Goal: Transaction & Acquisition: Purchase product/service

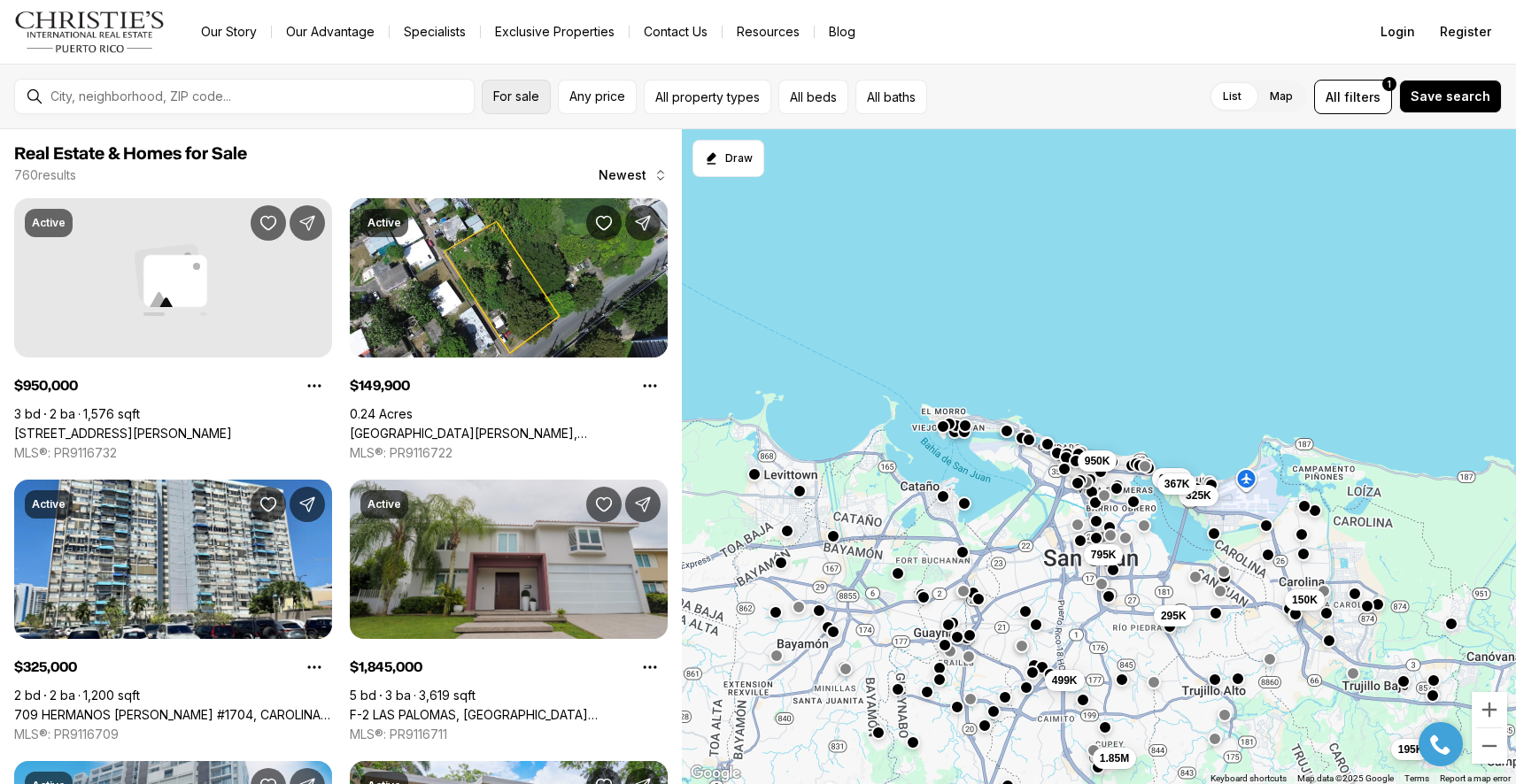
click at [545, 100] on button "For sale" at bounding box center [516, 97] width 69 height 34
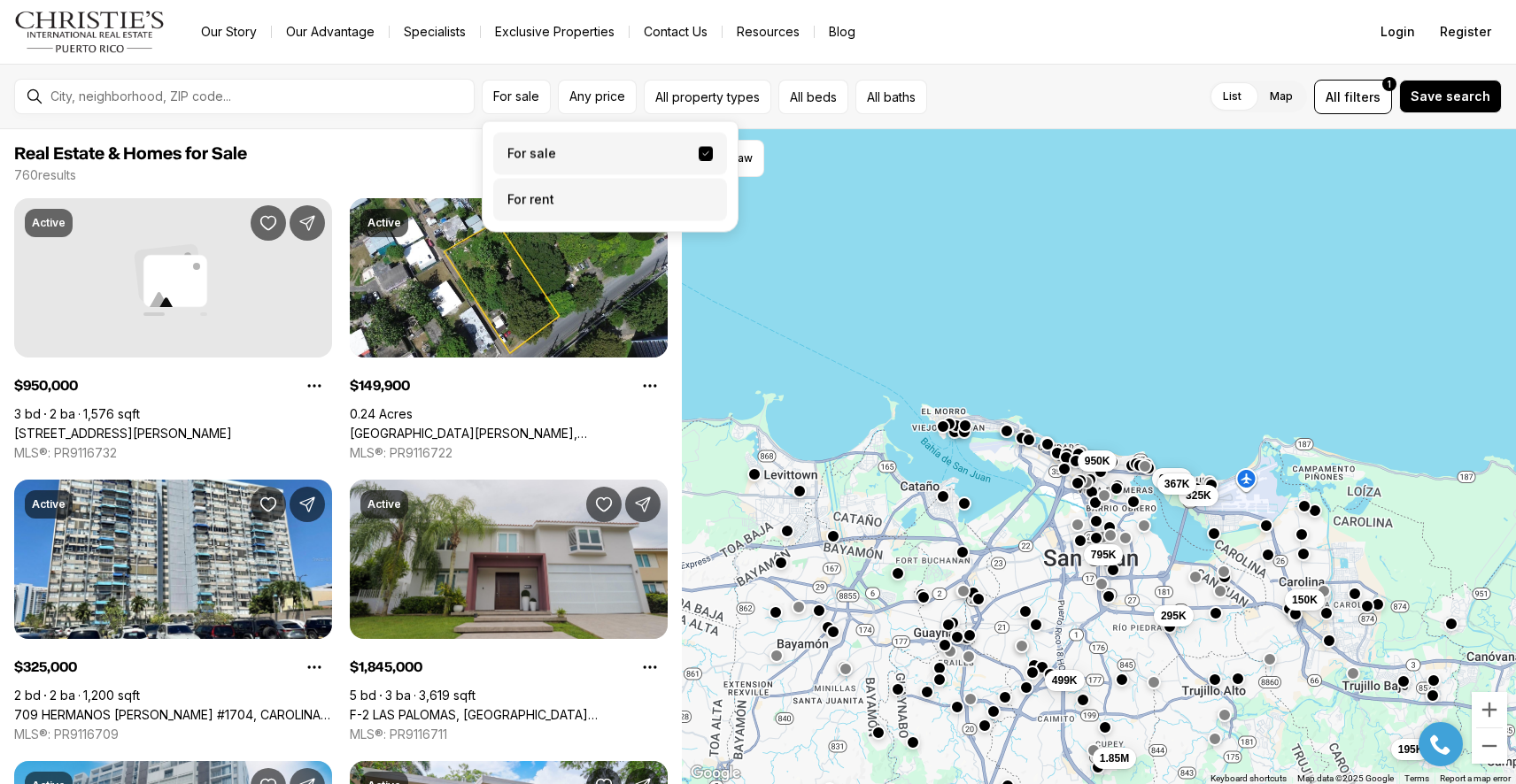
click at [551, 199] on label "For rent" at bounding box center [610, 199] width 234 height 43
click at [699, 193] on button "For rent" at bounding box center [706, 193] width 15 height 0
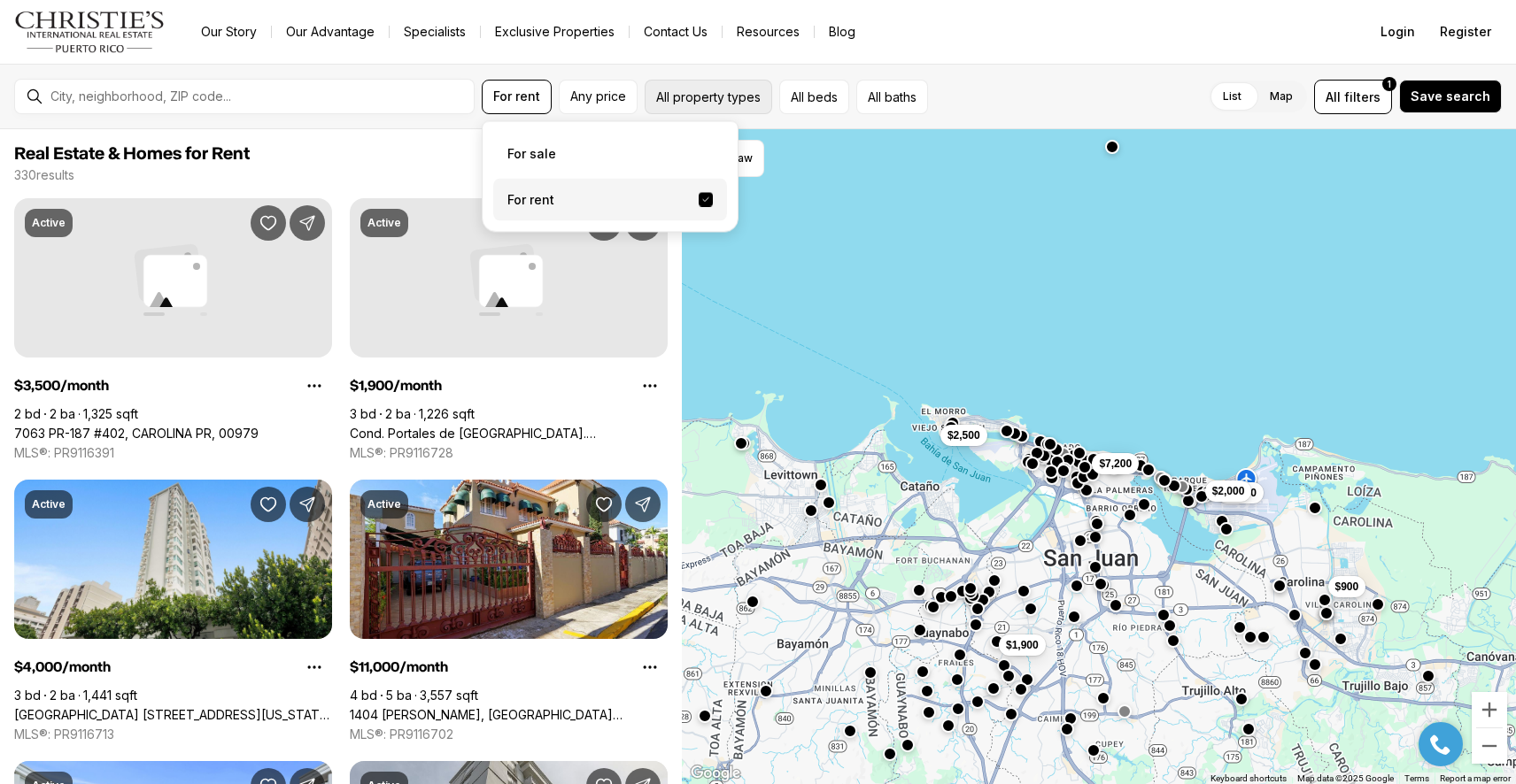
click at [674, 90] on button "All property types" at bounding box center [708, 97] width 128 height 34
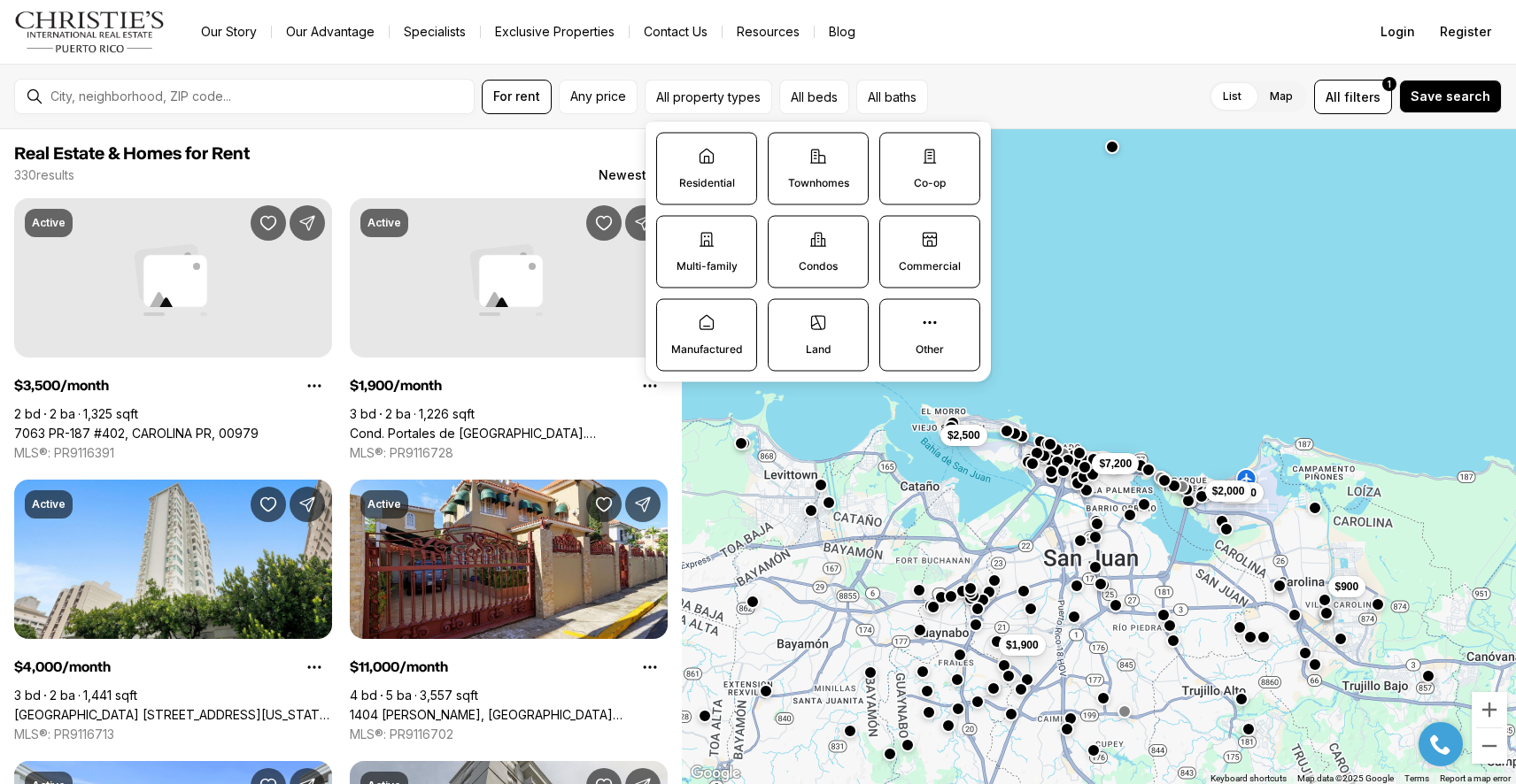
click at [732, 170] on label "Residential" at bounding box center [706, 169] width 101 height 73
click at [675, 151] on button "Residential" at bounding box center [666, 142] width 18 height 18
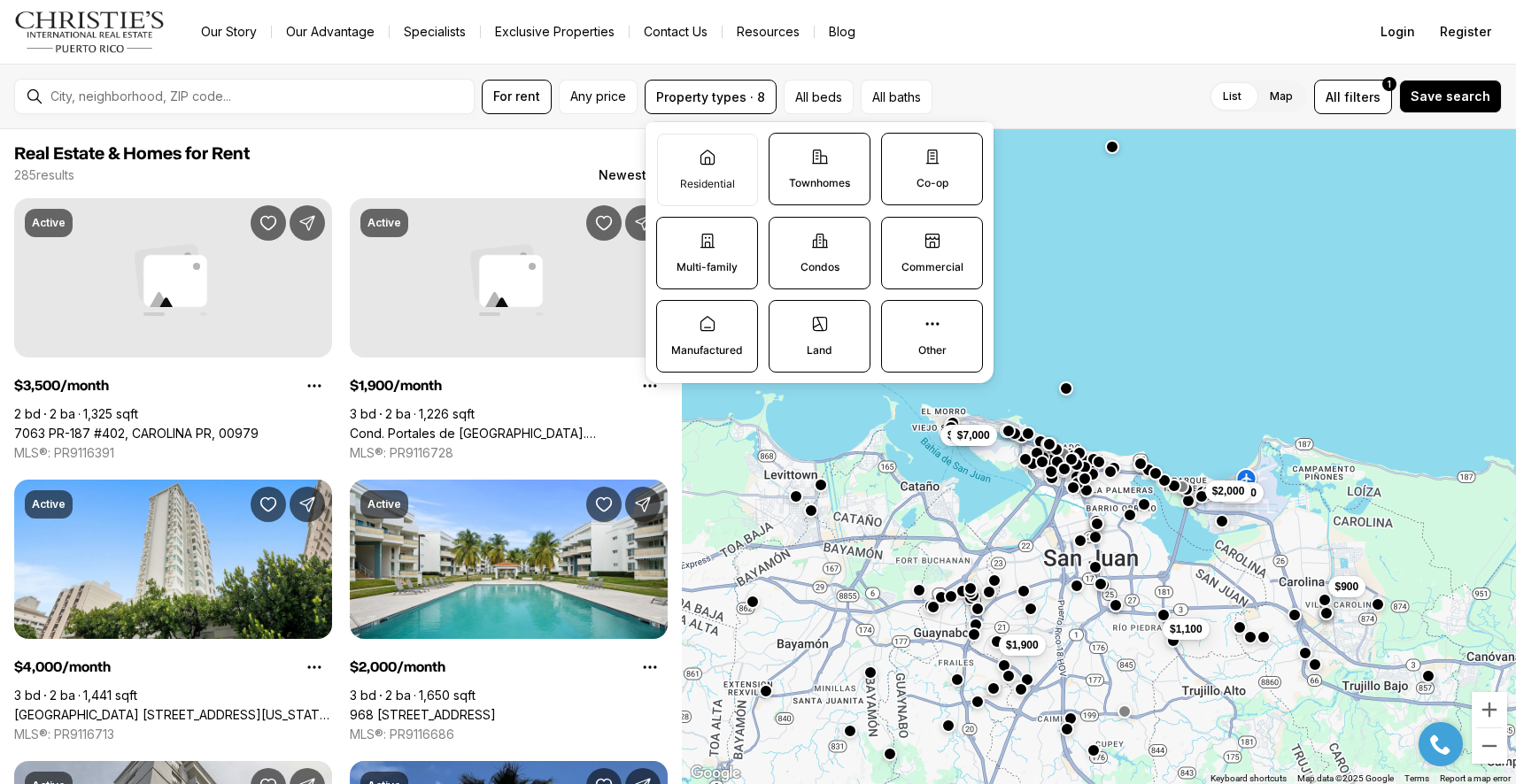
click at [1083, 231] on div "$1,100 $900 $3,500 $2,000 $1,900 $2,500 $7,000" at bounding box center [1099, 458] width 834 height 656
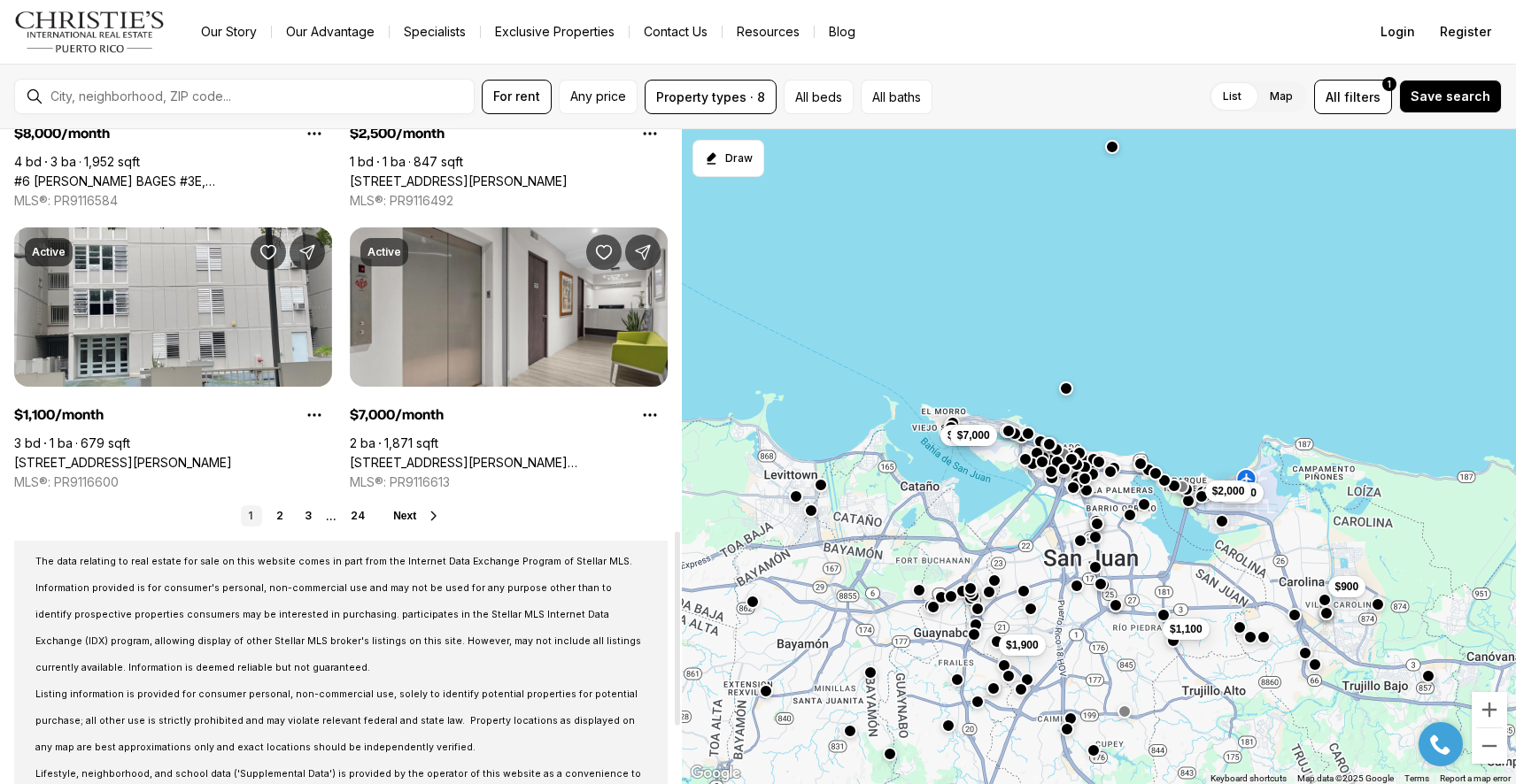
scroll to position [1548, 0]
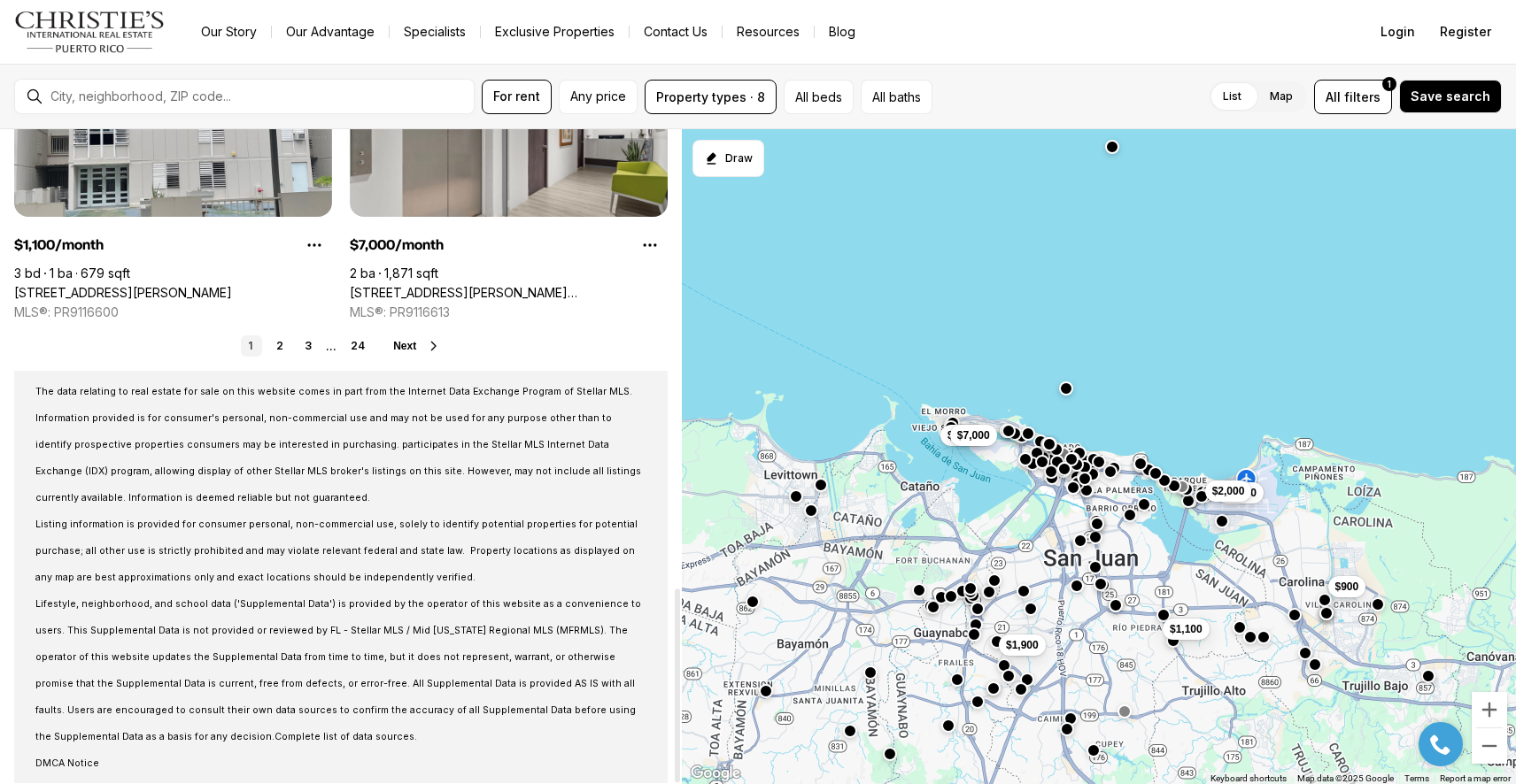
click at [411, 342] on span "Next" at bounding box center [404, 346] width 23 height 13
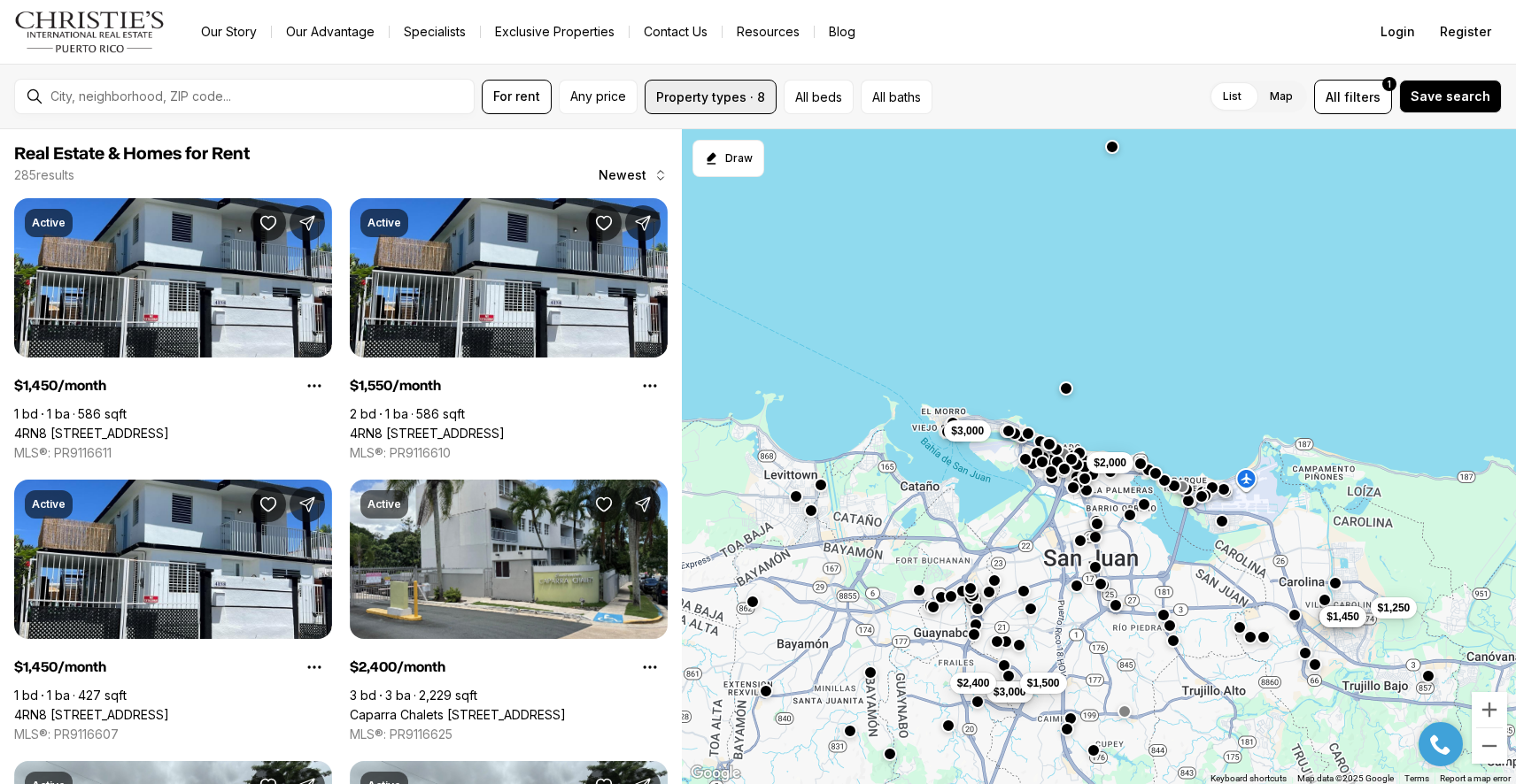
click at [707, 92] on button "Property types · 8" at bounding box center [711, 97] width 132 height 34
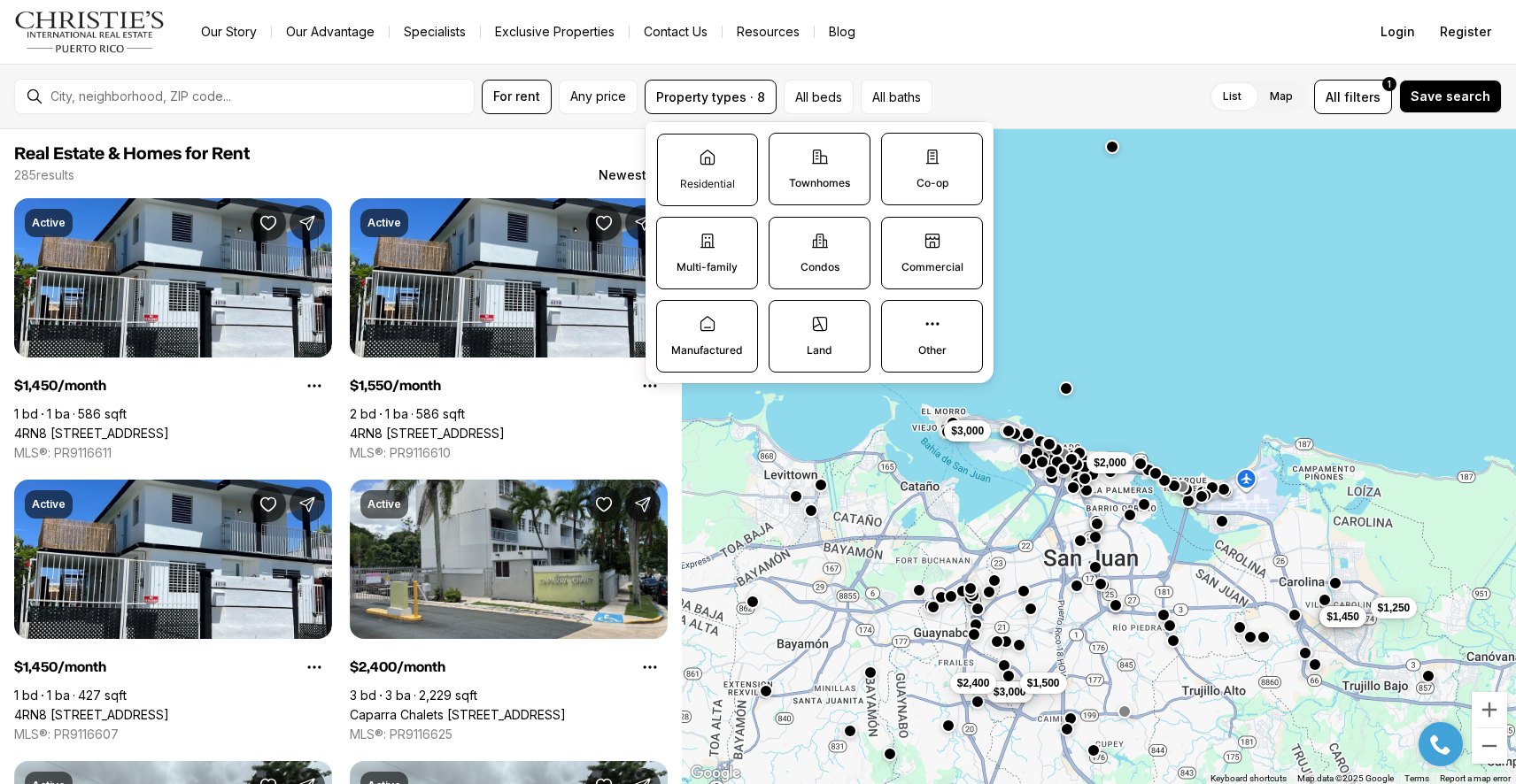
click at [706, 166] on icon at bounding box center [708, 158] width 18 height 18
click at [675, 152] on button "Residential" at bounding box center [667, 143] width 18 height 18
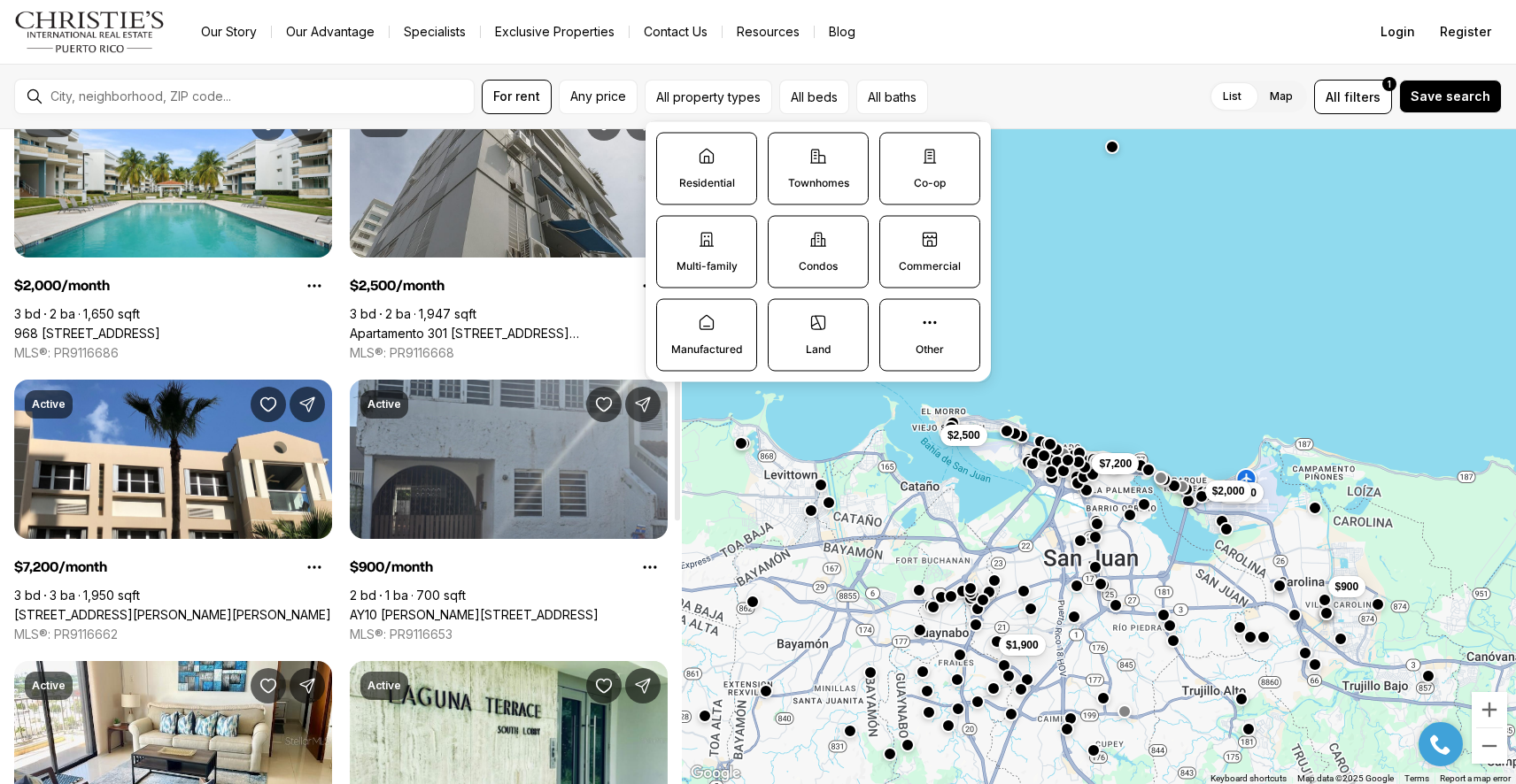
scroll to position [664, 0]
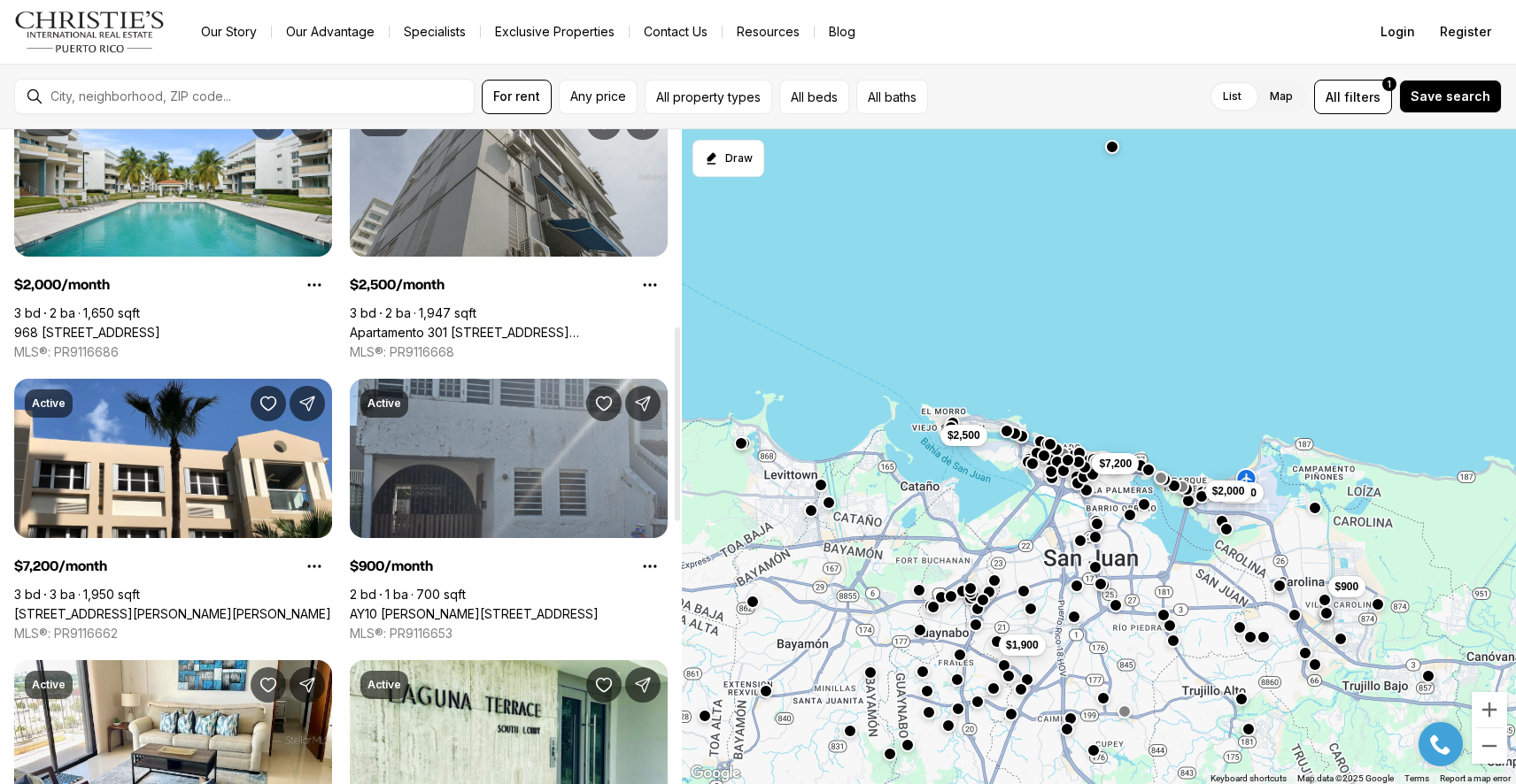
click at [1034, 527] on div "$900 $3,500 $2,000 $1,900 $2,500 $7,200" at bounding box center [1099, 458] width 834 height 656
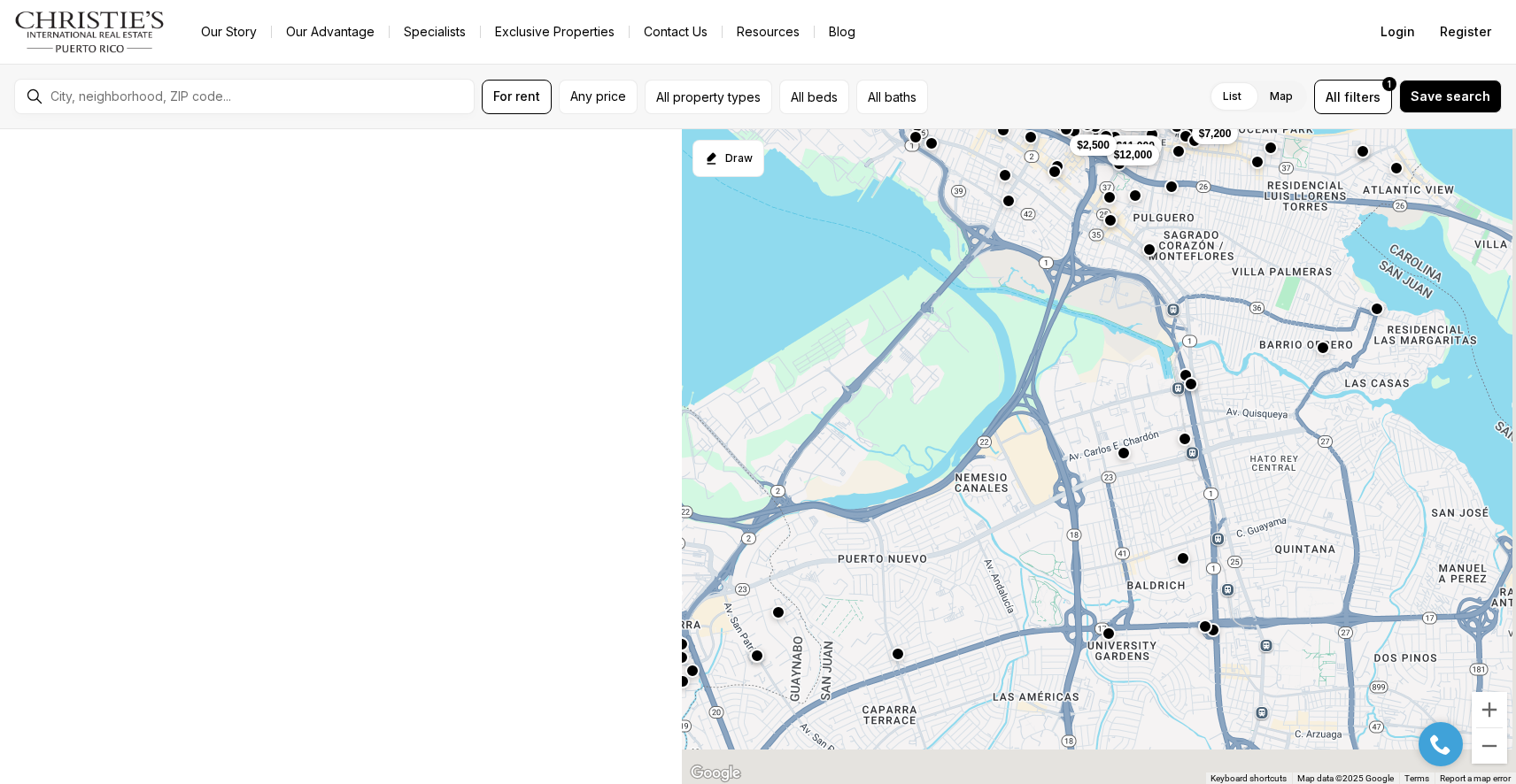
drag, startPoint x: 1060, startPoint y: 644, endPoint x: 958, endPoint y: 502, distance: 174.8
click at [958, 502] on div "$7,200 $4,000 $11,000 $12,000 $2,500 $8,000" at bounding box center [1099, 458] width 834 height 656
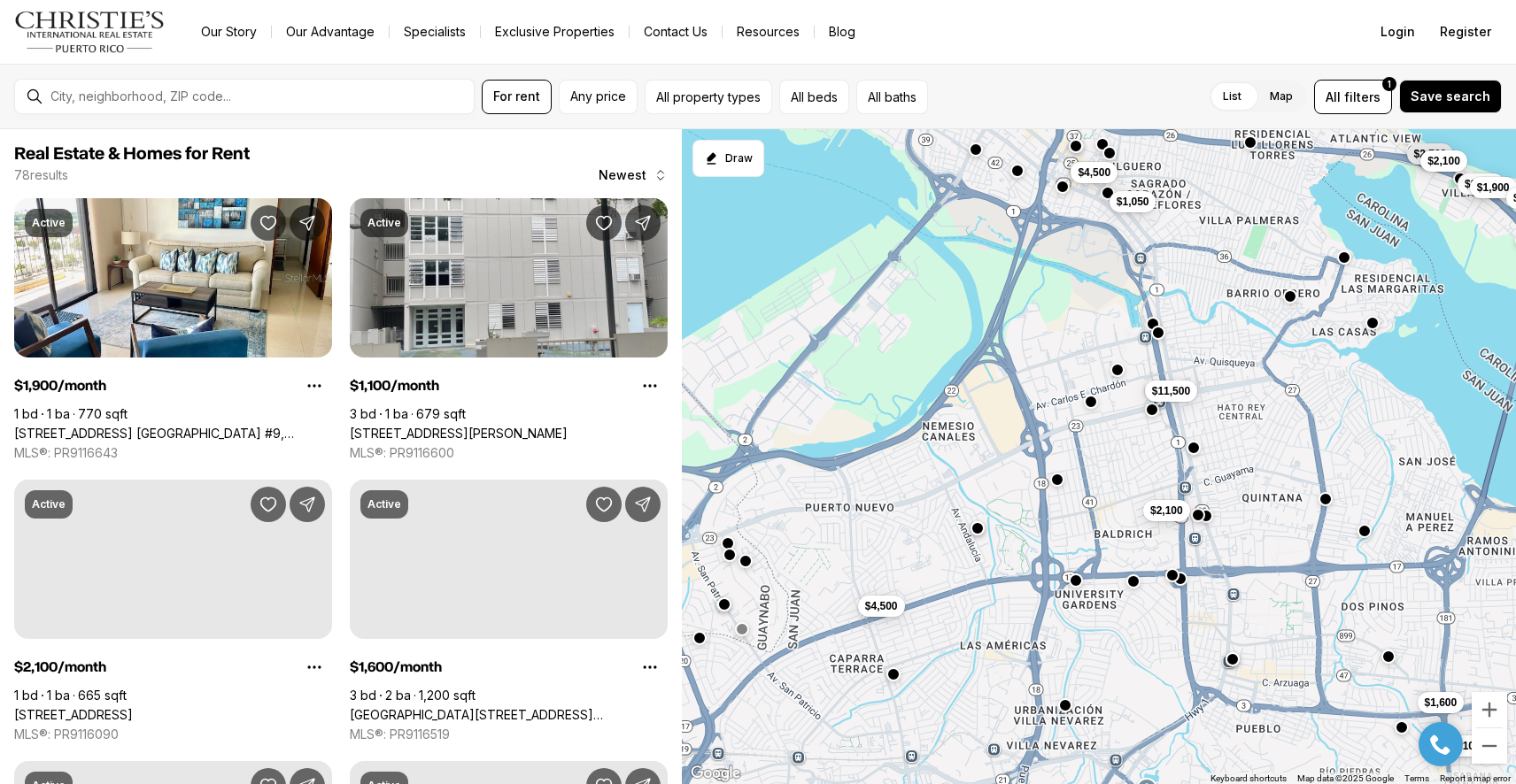
click at [1077, 583] on button "button" at bounding box center [1076, 580] width 15 height 15
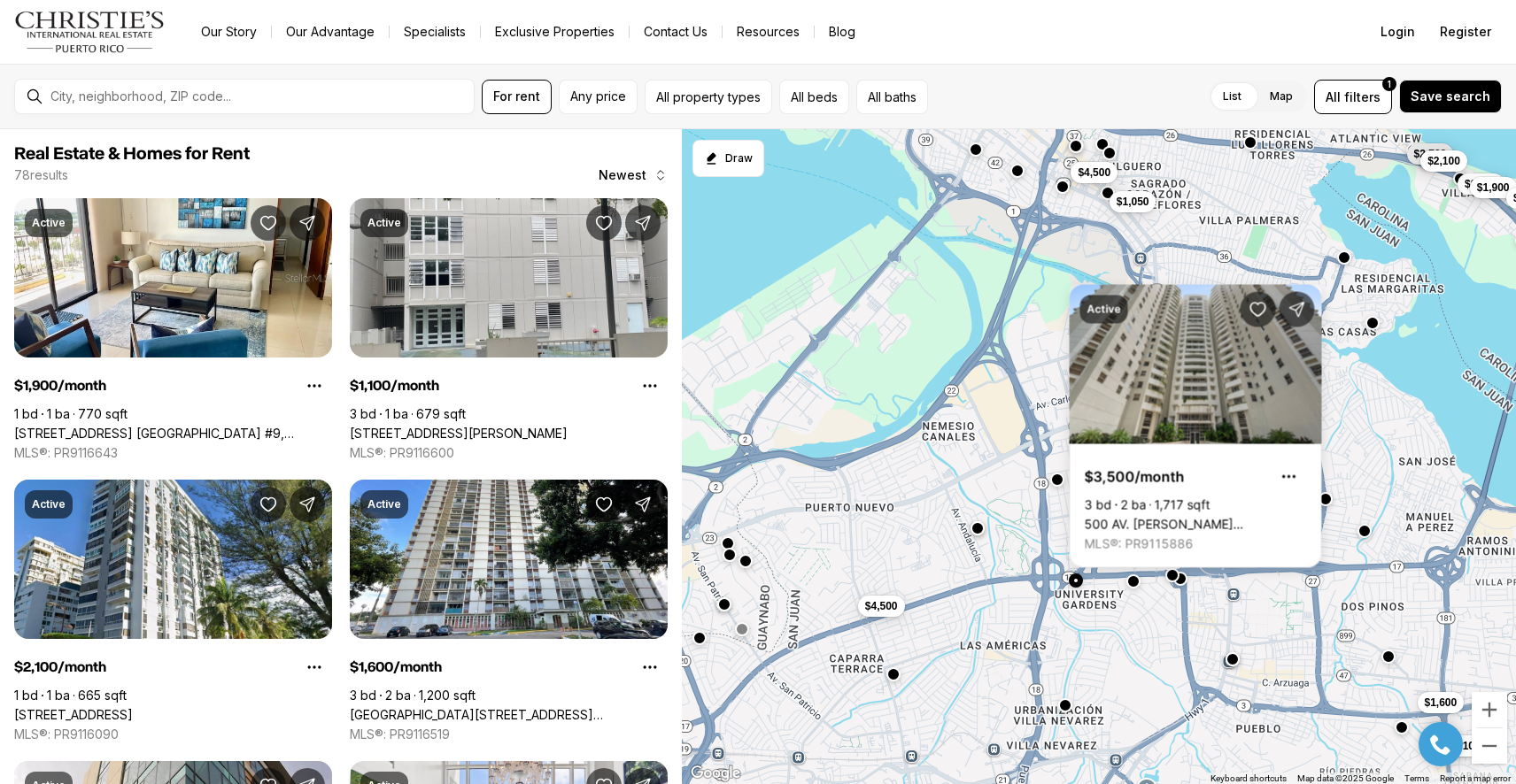
click at [1070, 647] on div "$11,500 $2,100 $1,050 $4,500 $4,500 $9,500 $2,700 $1,600 $2,100 $1,100 $1,900 $…" at bounding box center [1099, 458] width 834 height 656
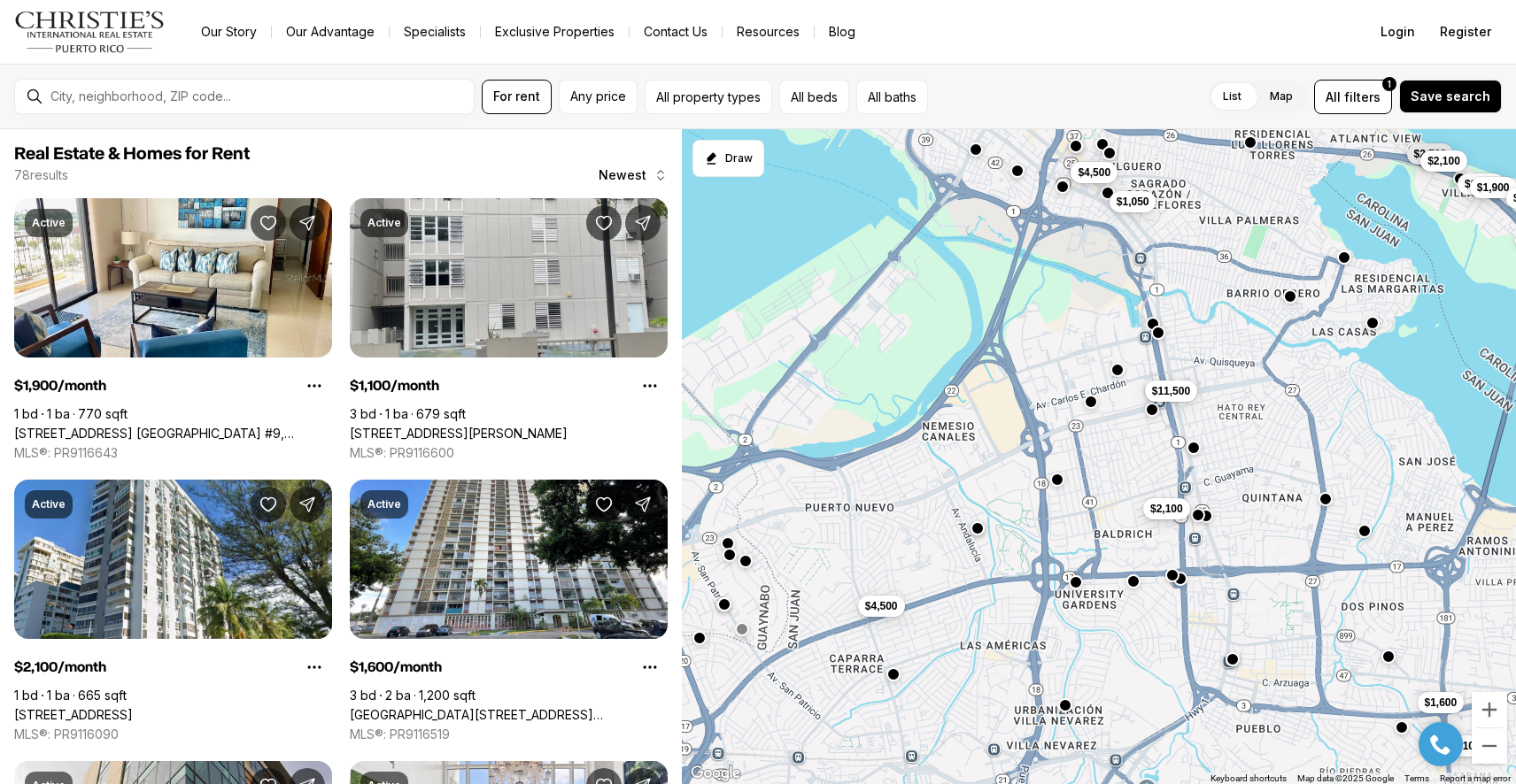
click at [1176, 514] on span "$2,100" at bounding box center [1167, 508] width 33 height 15
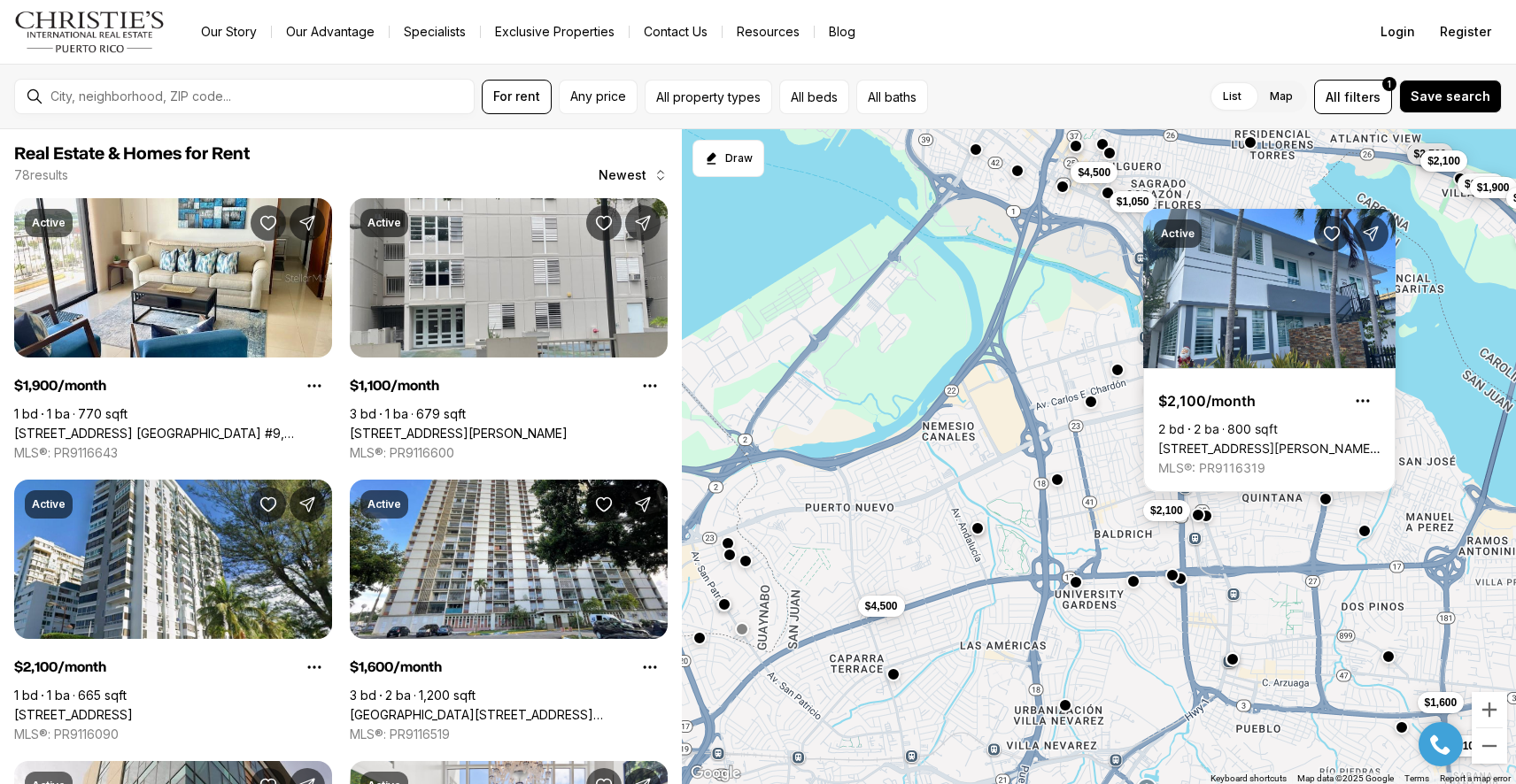
click at [1134, 590] on div "$11,500 $2,100 $1,050 $4,500 $4,500 $9,500 $2,700 $1,600 $2,100 $1,100 $1,900 $…" at bounding box center [1099, 458] width 834 height 656
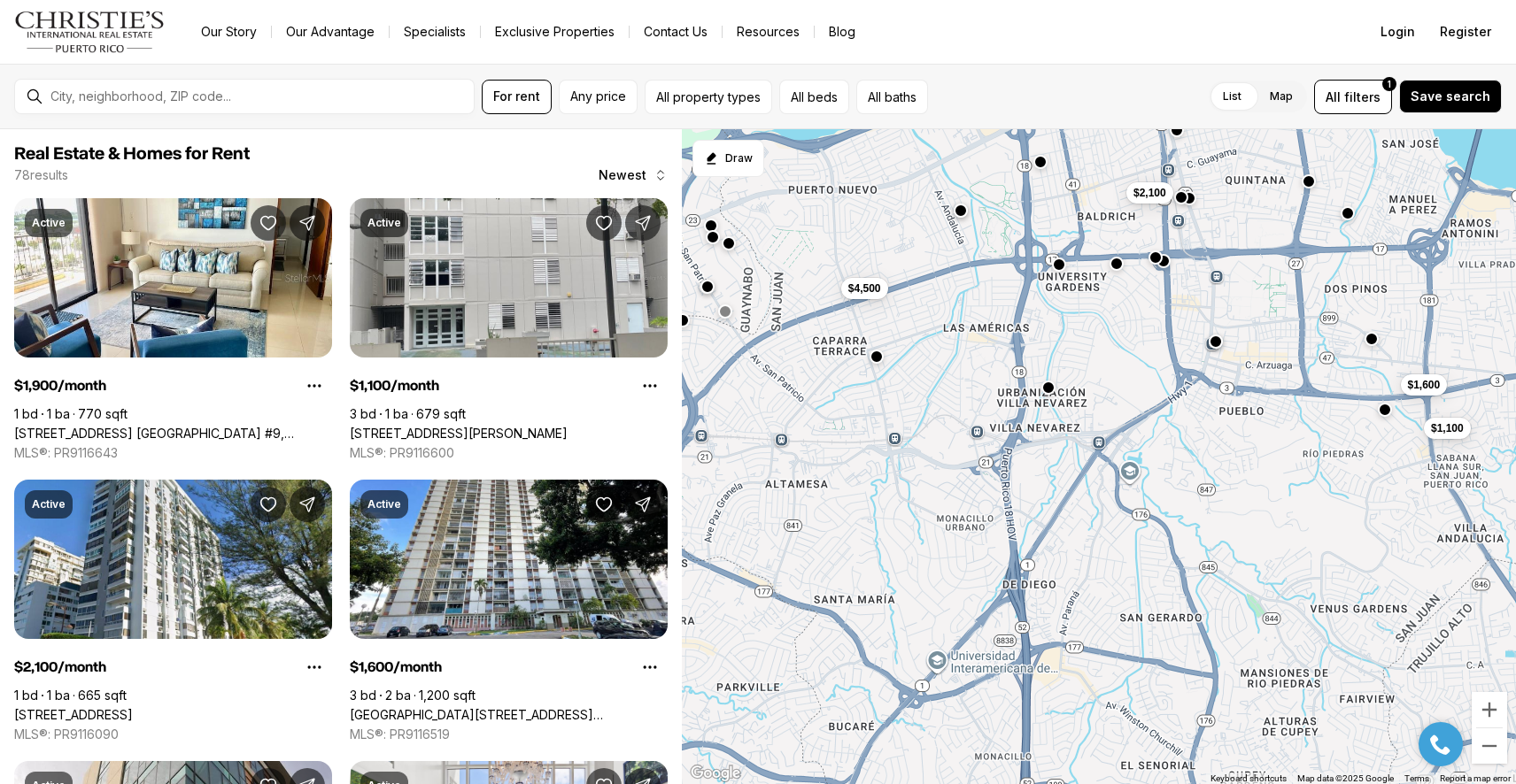
drag, startPoint x: 1145, startPoint y: 641, endPoint x: 1130, endPoint y: 319, distance: 322.3
click at [1130, 319] on div "$11,500 $2,100 $1,050 $4,500 $4,500 $9,500 $2,700 $1,600 $2,100 $1,100 $1,900 $…" at bounding box center [1099, 458] width 834 height 656
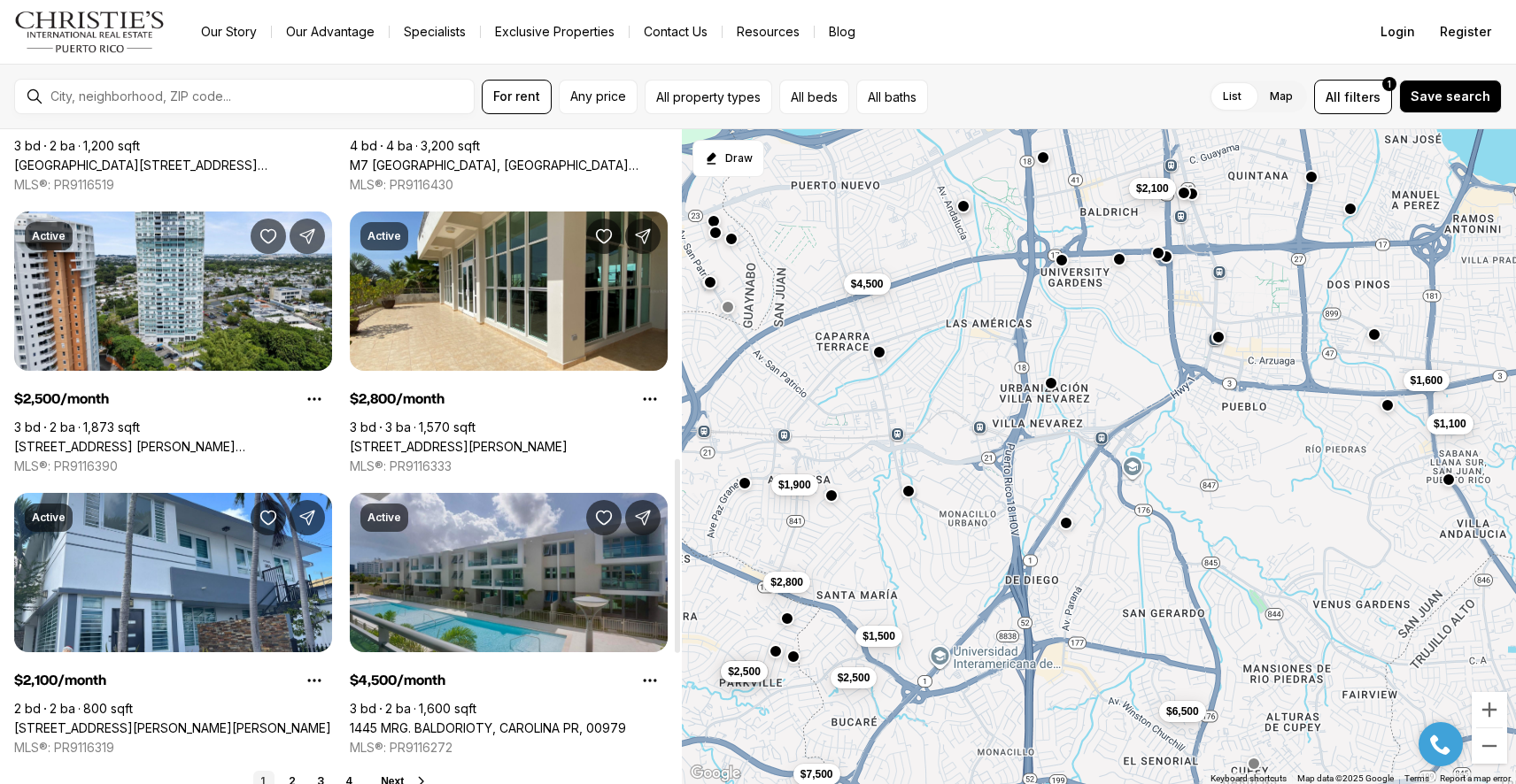
scroll to position [1114, 0]
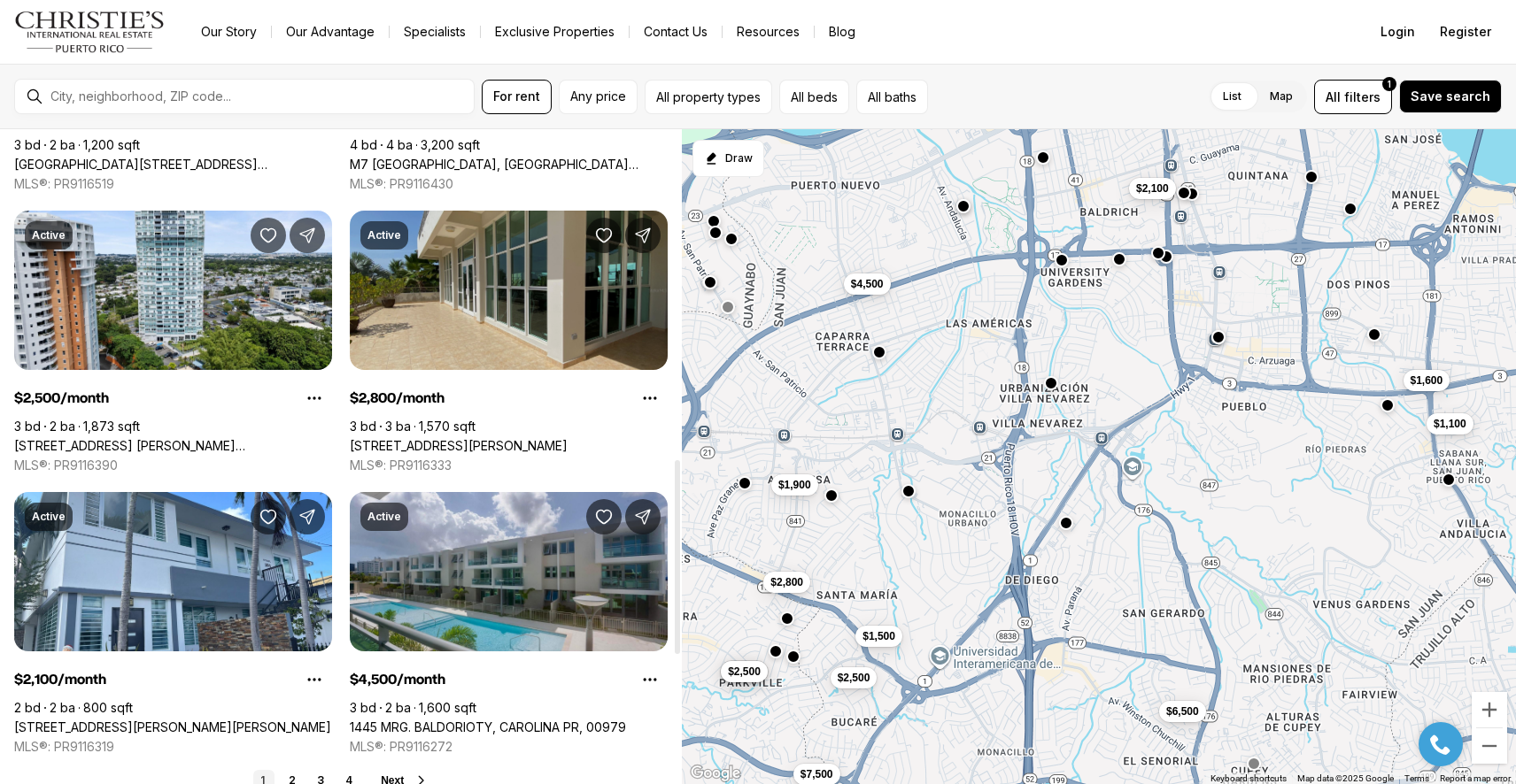
click at [513, 438] on link "[STREET_ADDRESS][PERSON_NAME]" at bounding box center [459, 446] width 218 height 16
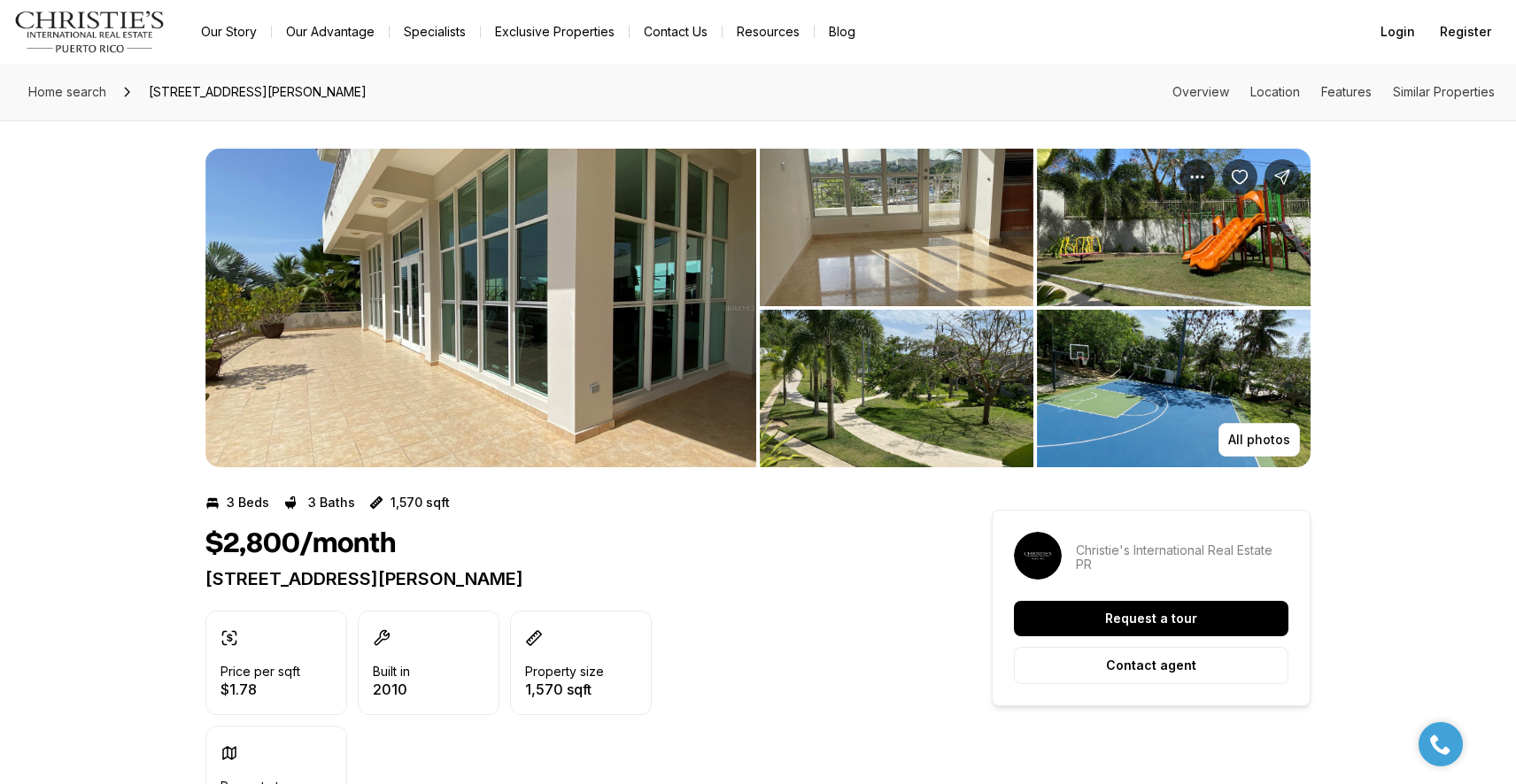
click at [505, 318] on img "View image gallery" at bounding box center [481, 308] width 550 height 319
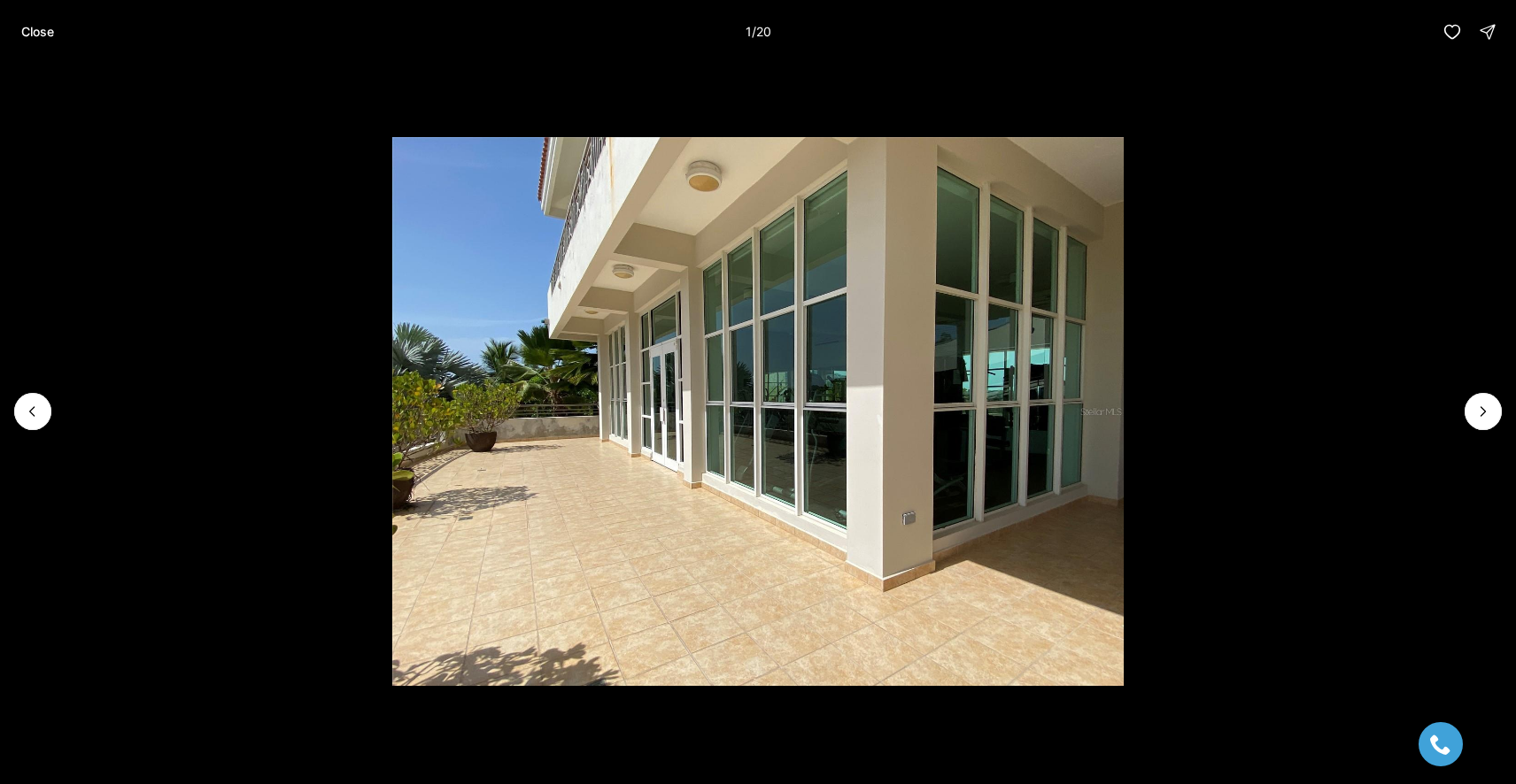
click at [1490, 381] on li "1 of 20" at bounding box center [758, 411] width 1516 height 696
click at [1486, 398] on button "Next slide" at bounding box center [1482, 411] width 37 height 37
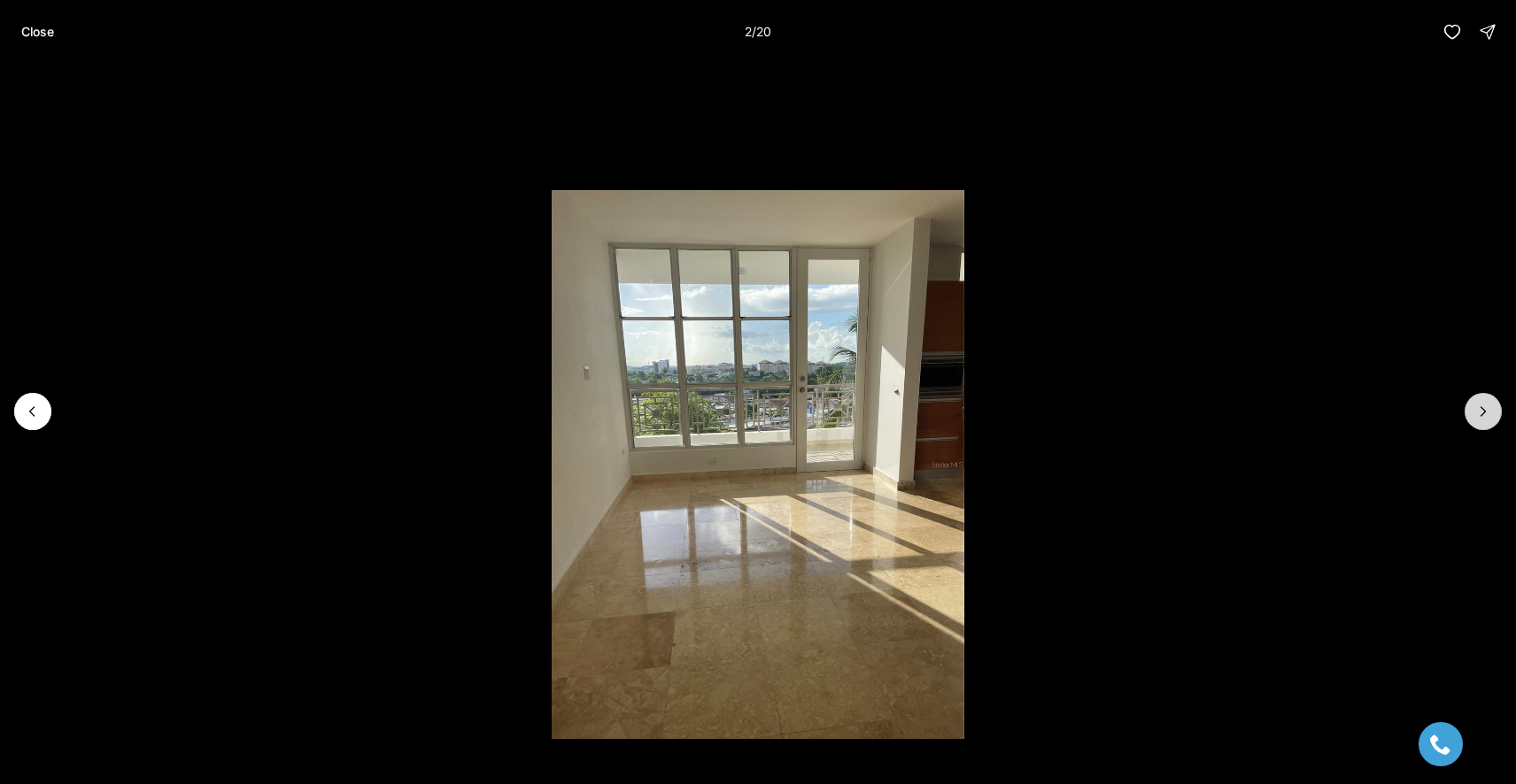
click at [1486, 403] on icon "Next slide" at bounding box center [1483, 411] width 18 height 18
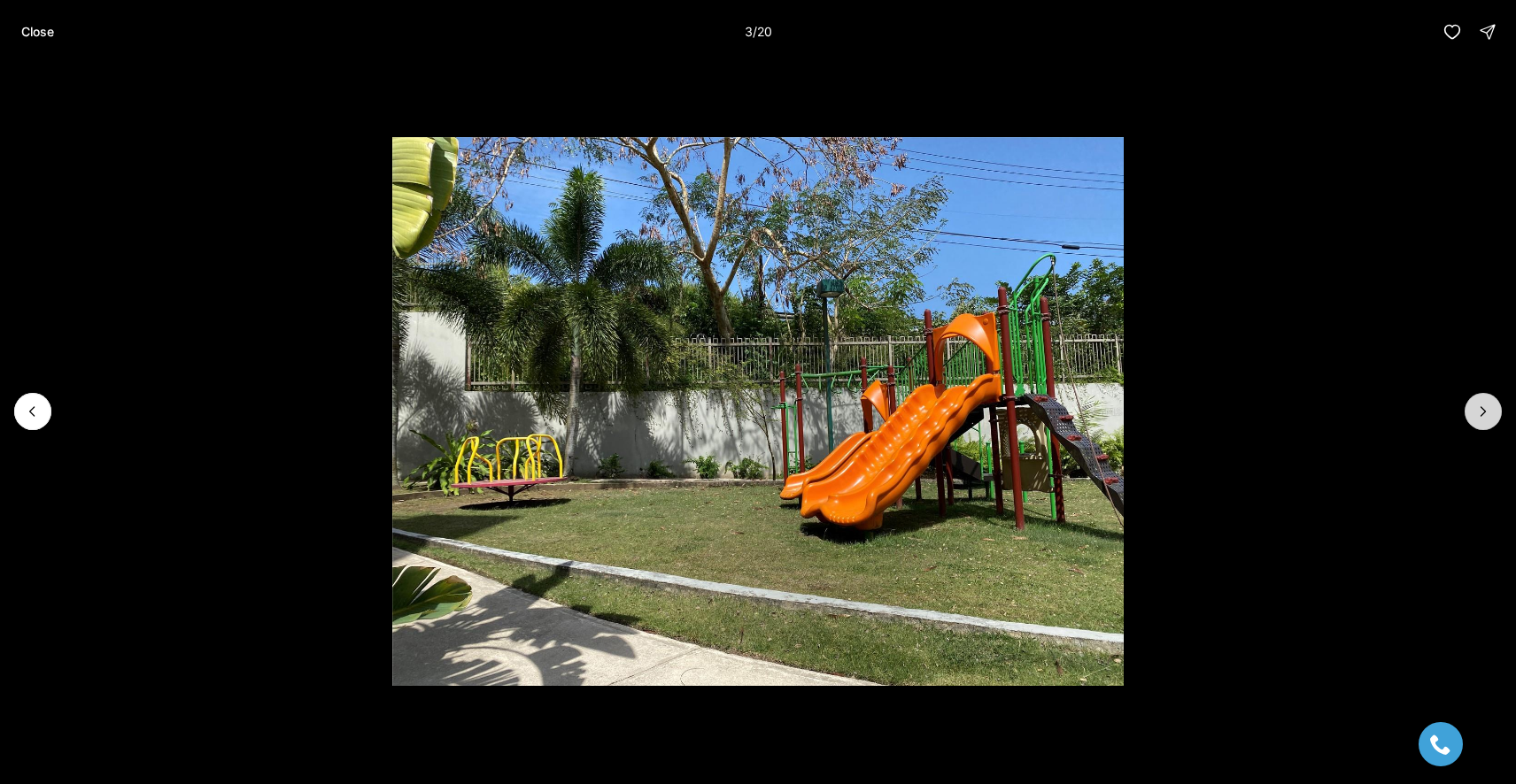
click at [1486, 403] on icon "Next slide" at bounding box center [1483, 411] width 18 height 18
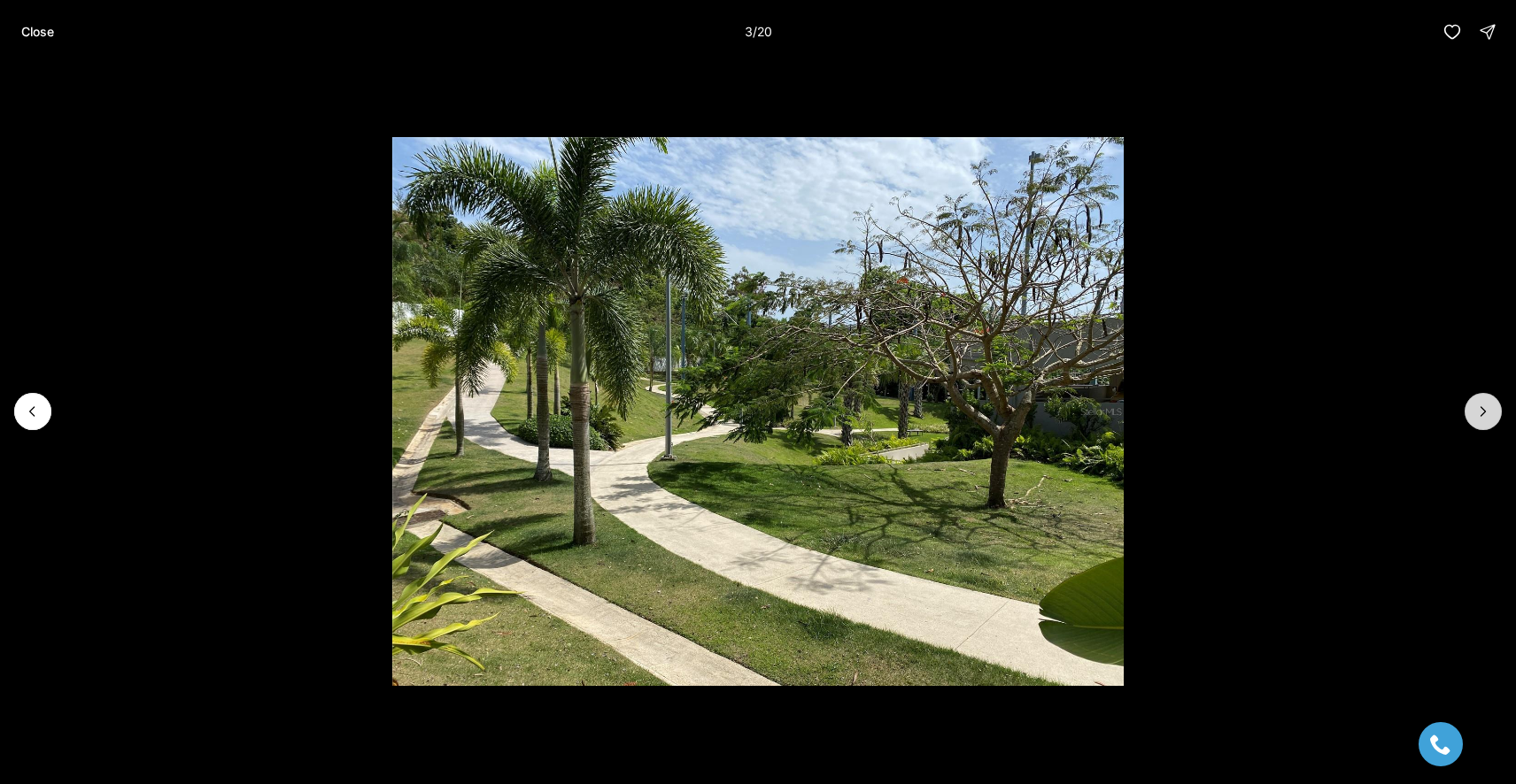
click at [1486, 403] on icon "Next slide" at bounding box center [1483, 411] width 18 height 18
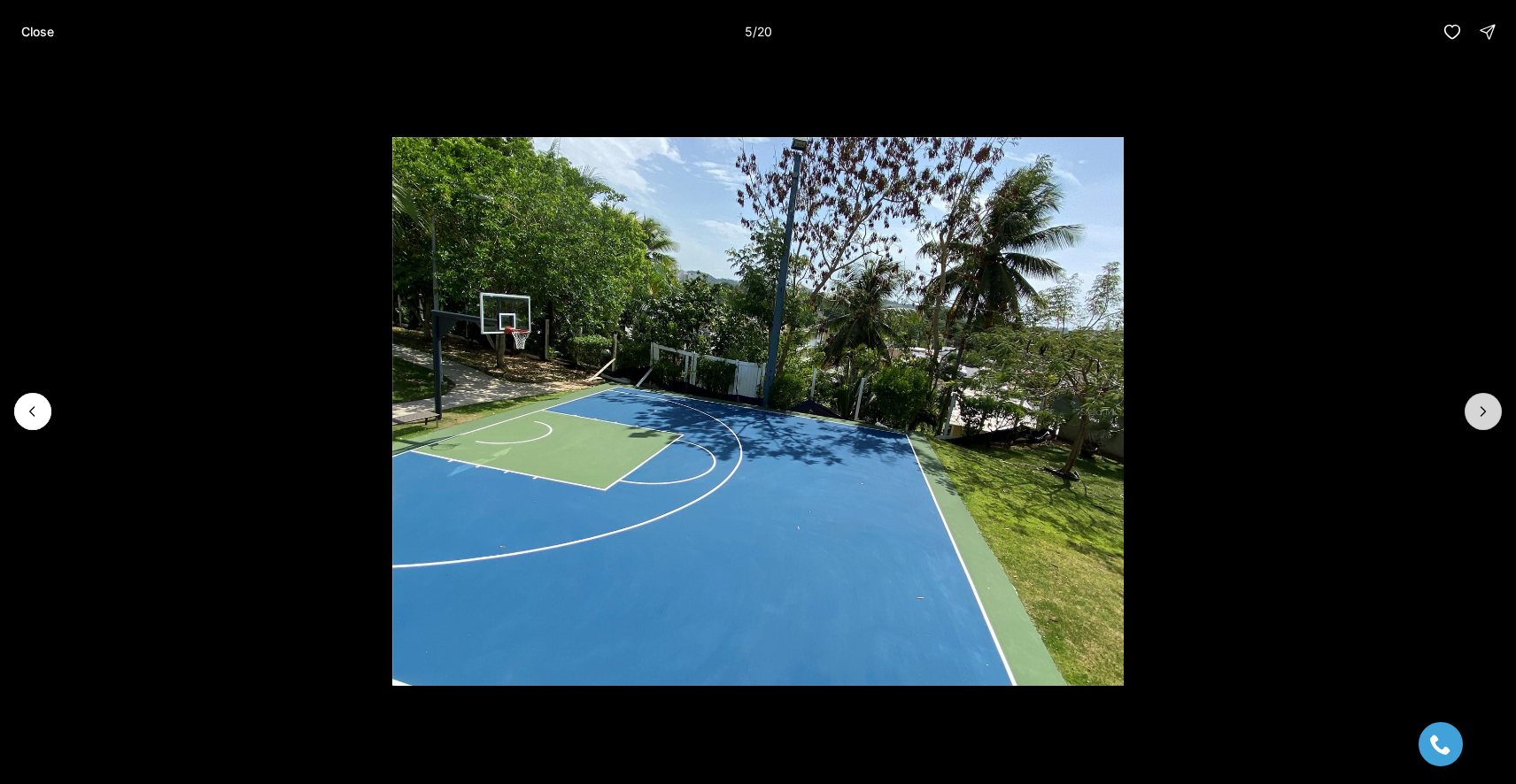
click at [1486, 403] on icon "Next slide" at bounding box center [1483, 411] width 18 height 18
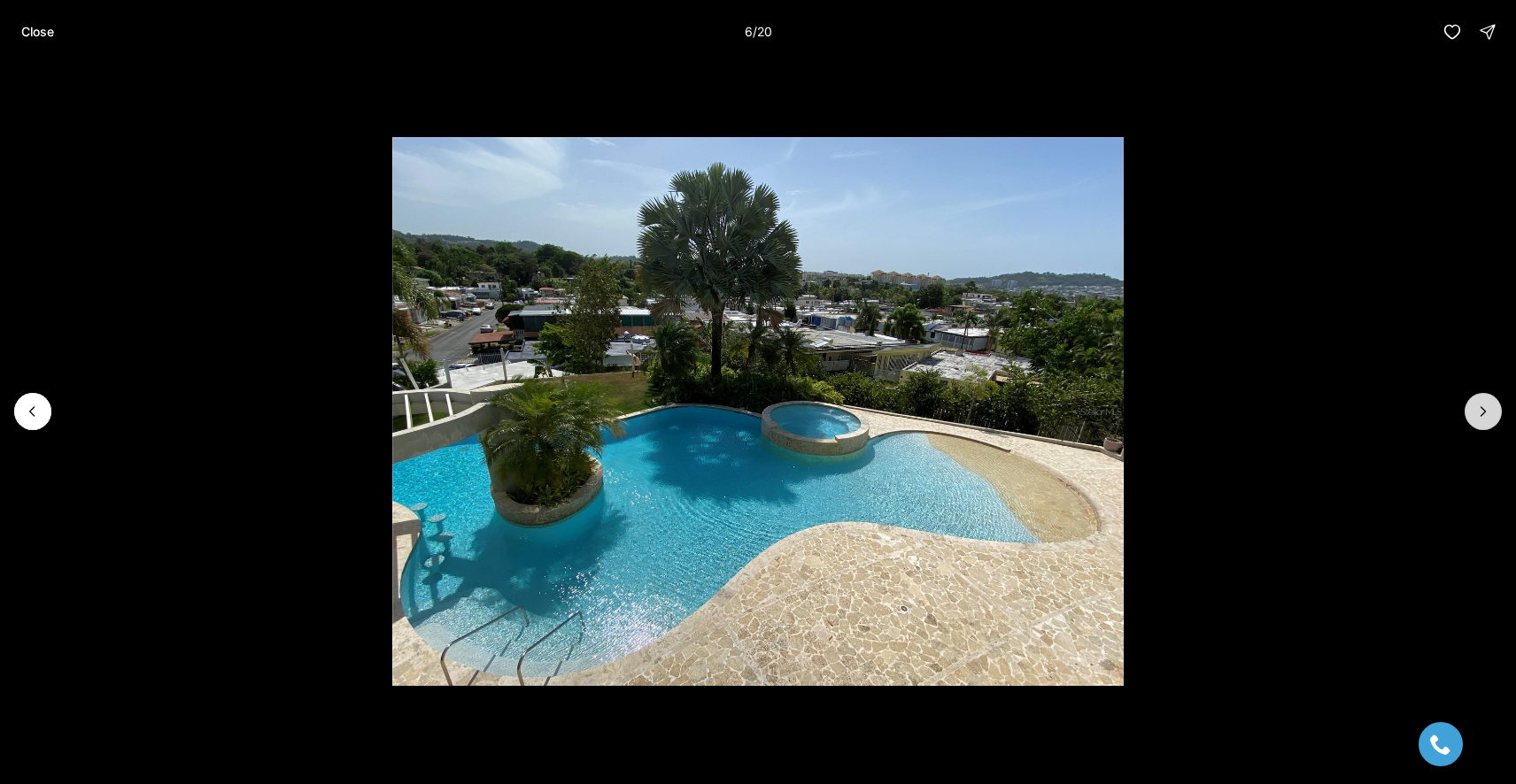
click at [1486, 403] on icon "Next slide" at bounding box center [1483, 411] width 18 height 18
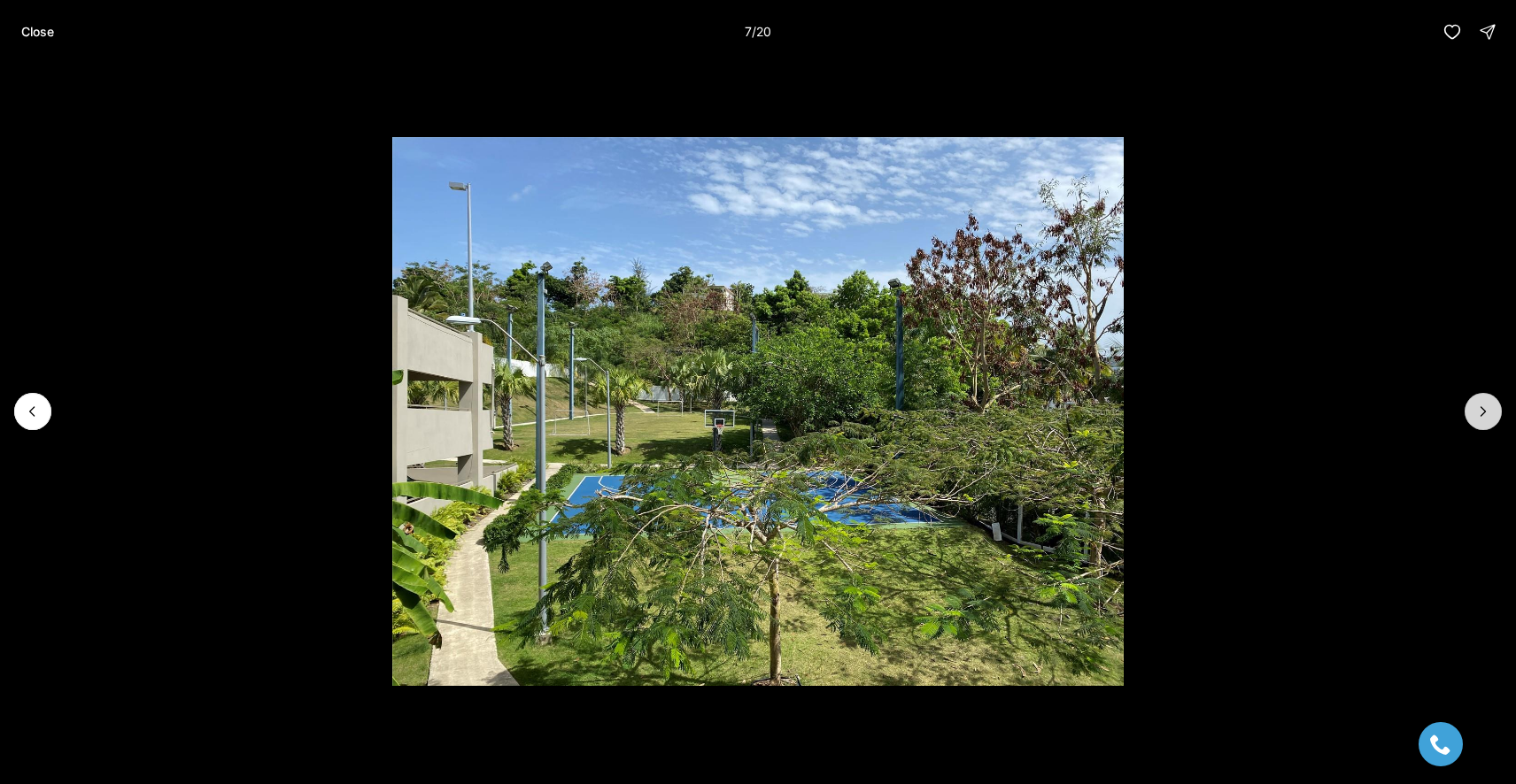
click at [1486, 403] on icon "Next slide" at bounding box center [1483, 411] width 18 height 18
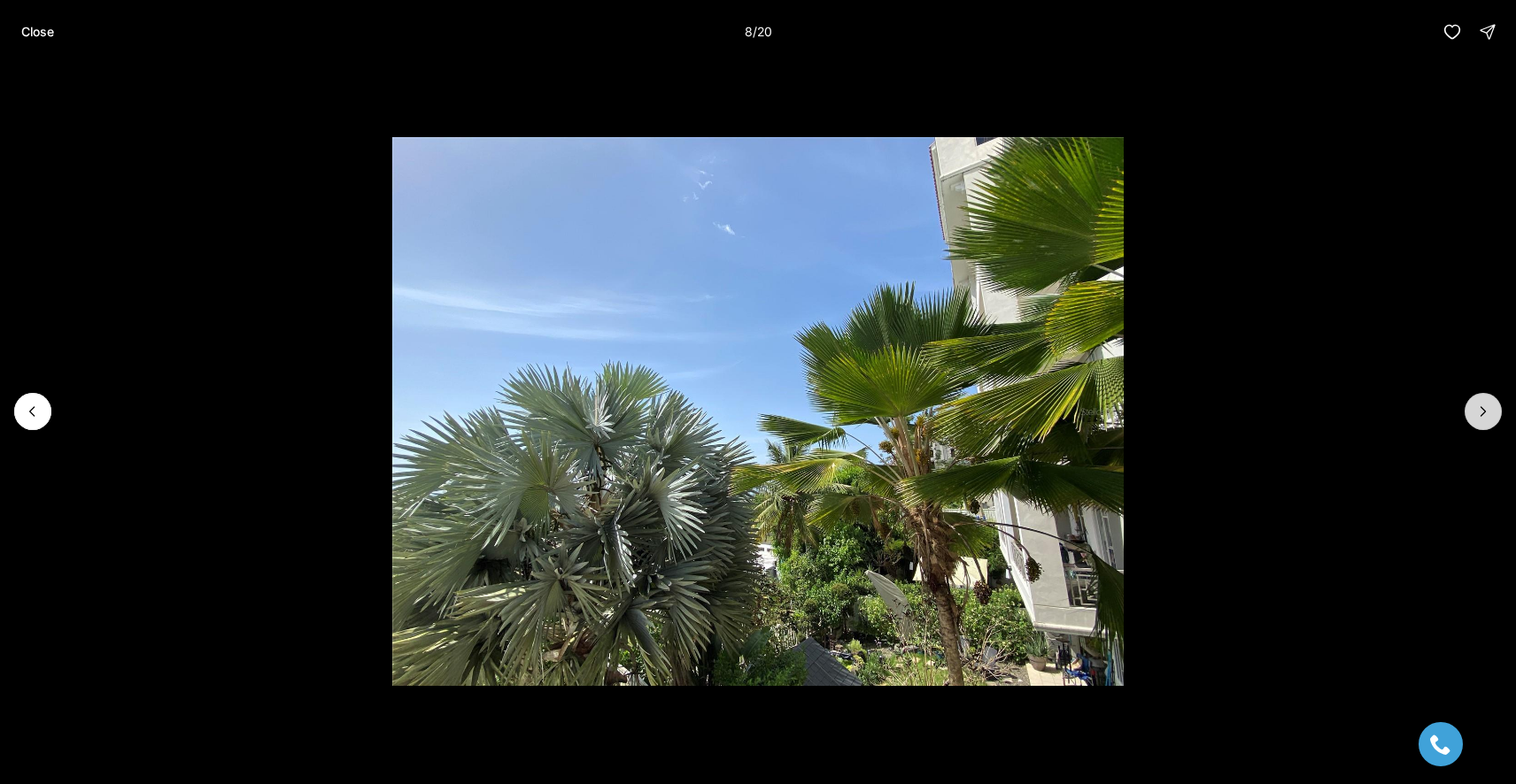
click at [1486, 403] on icon "Next slide" at bounding box center [1483, 411] width 18 height 18
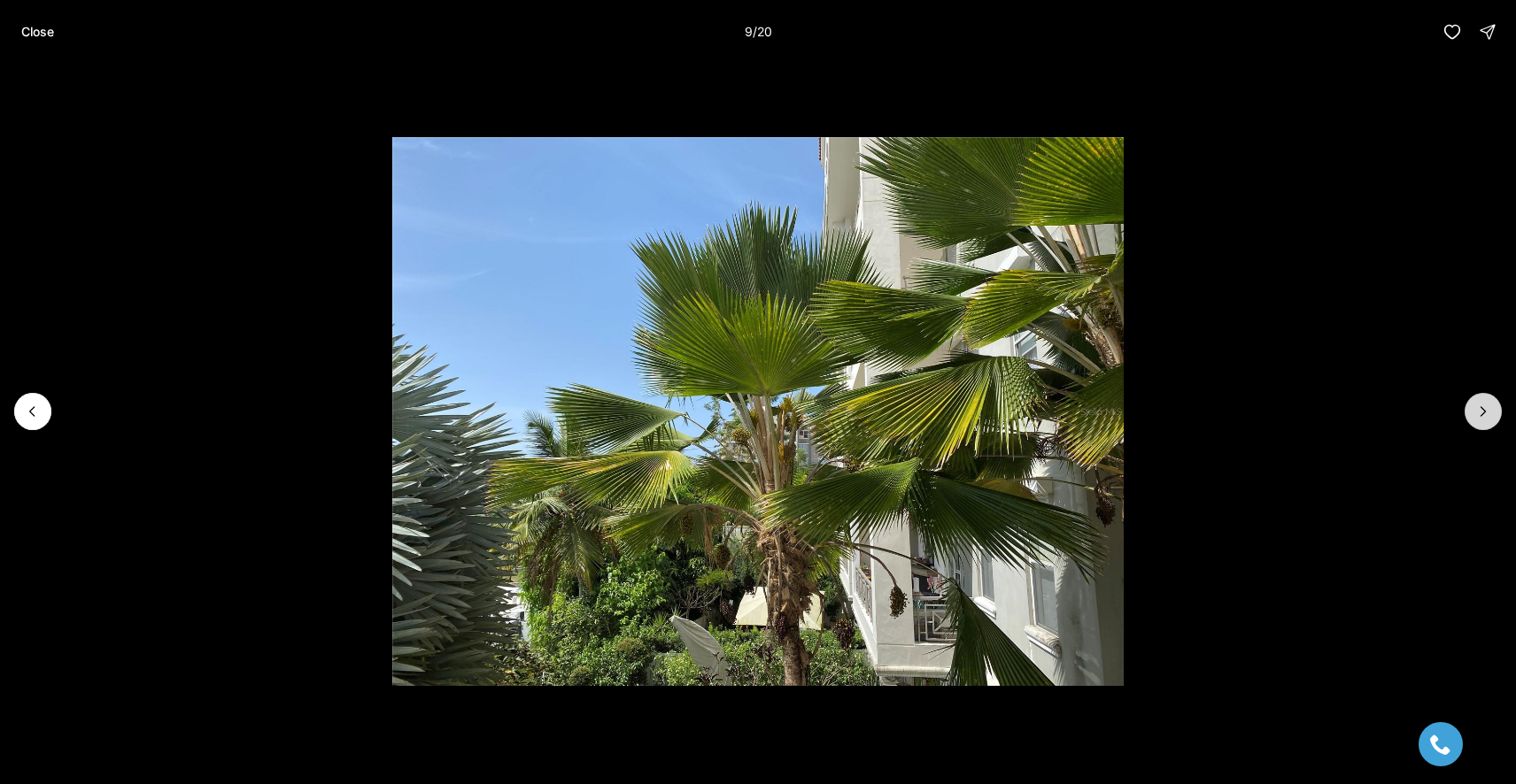
click at [1486, 403] on icon "Next slide" at bounding box center [1483, 411] width 18 height 18
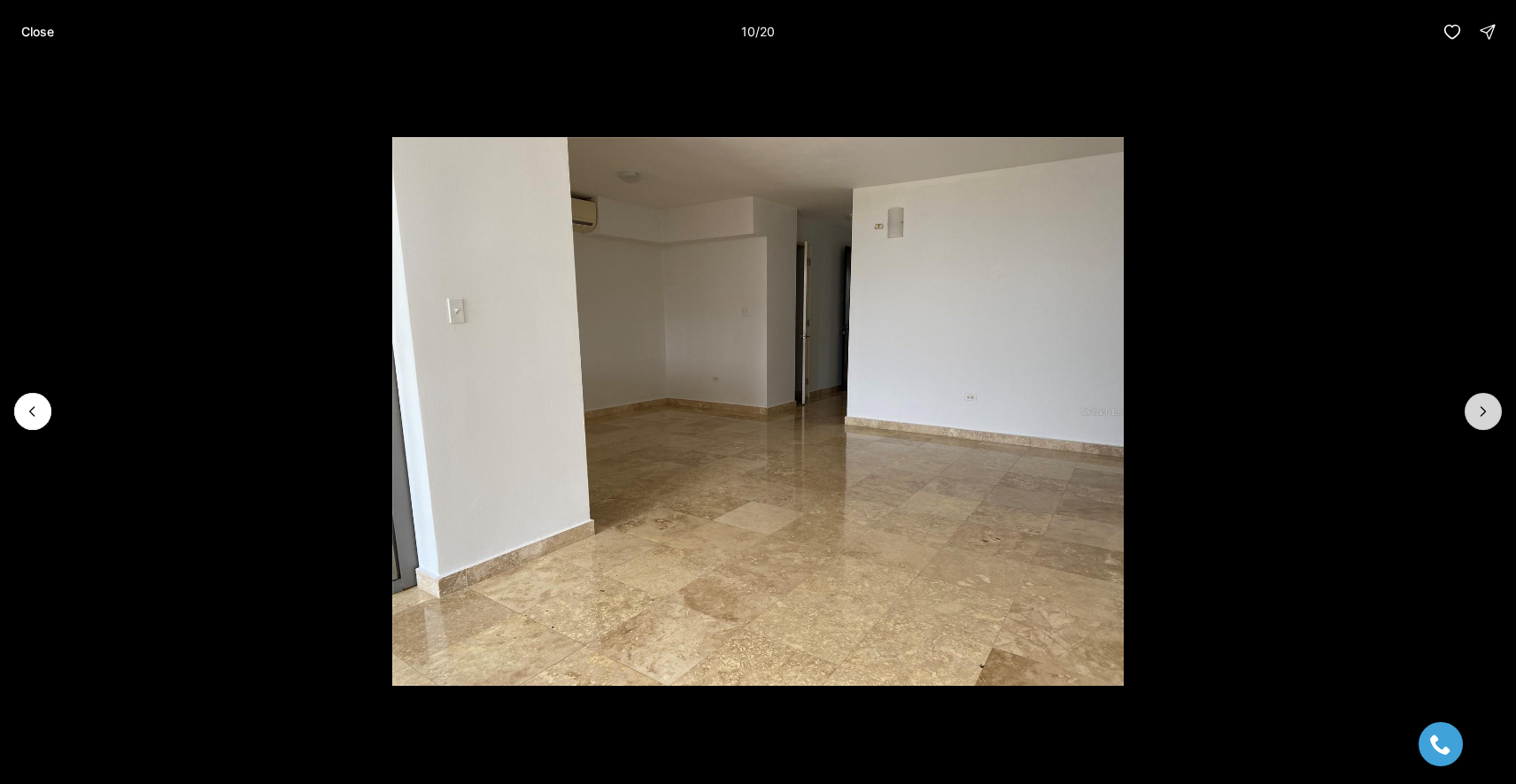
click at [1486, 403] on icon "Next slide" at bounding box center [1483, 411] width 18 height 18
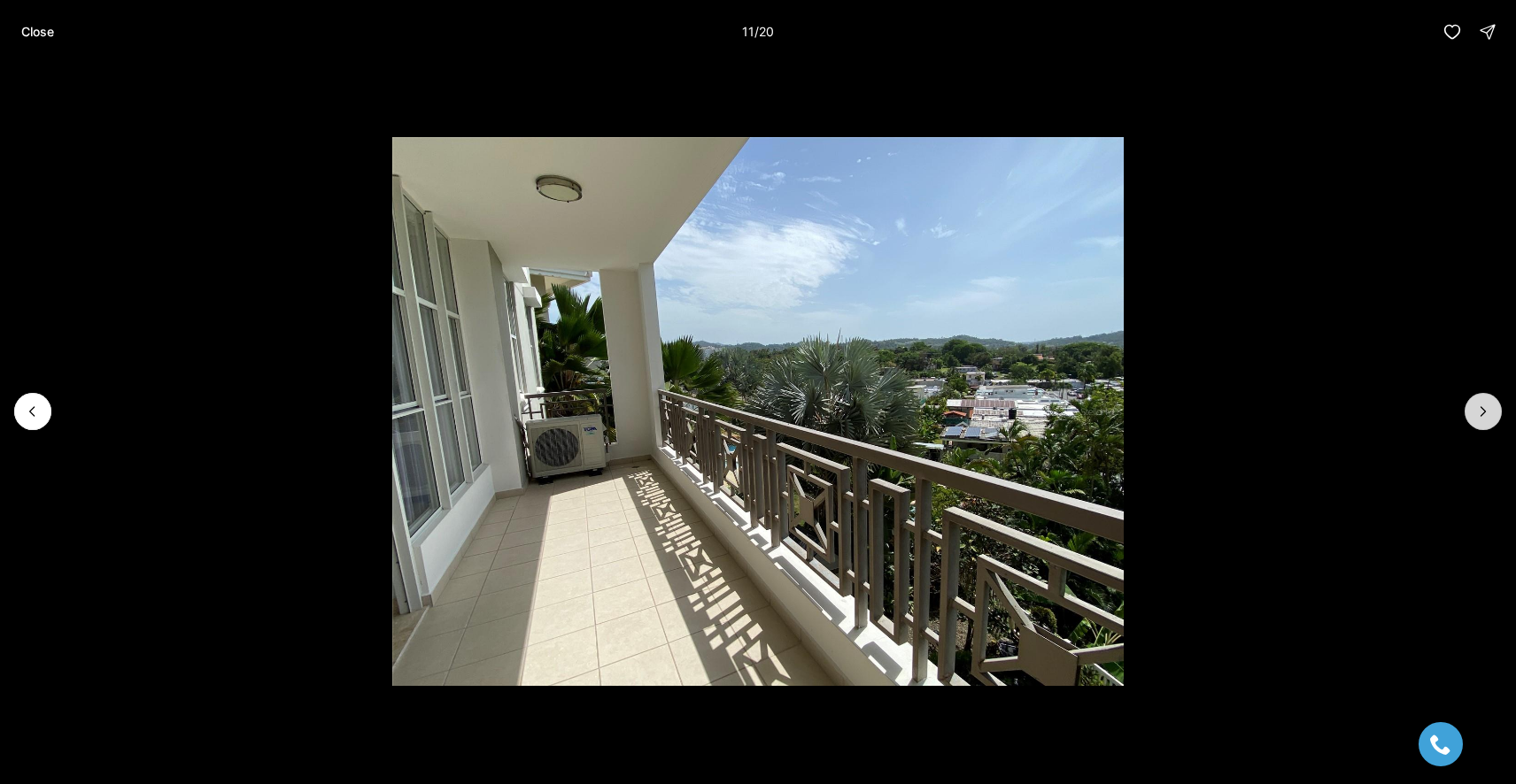
click at [1486, 403] on icon "Next slide" at bounding box center [1483, 411] width 18 height 18
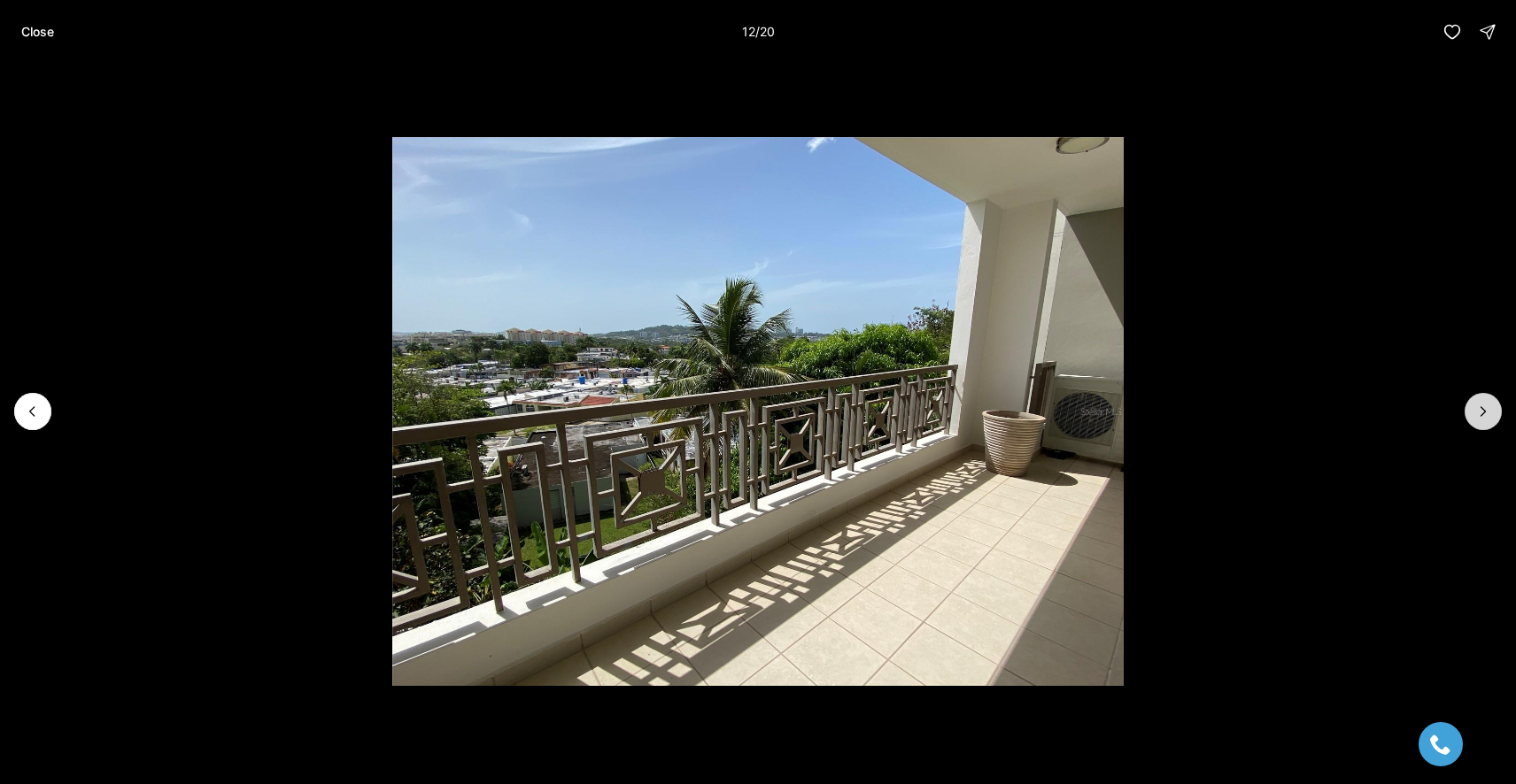
click at [1486, 403] on icon "Next slide" at bounding box center [1483, 411] width 18 height 18
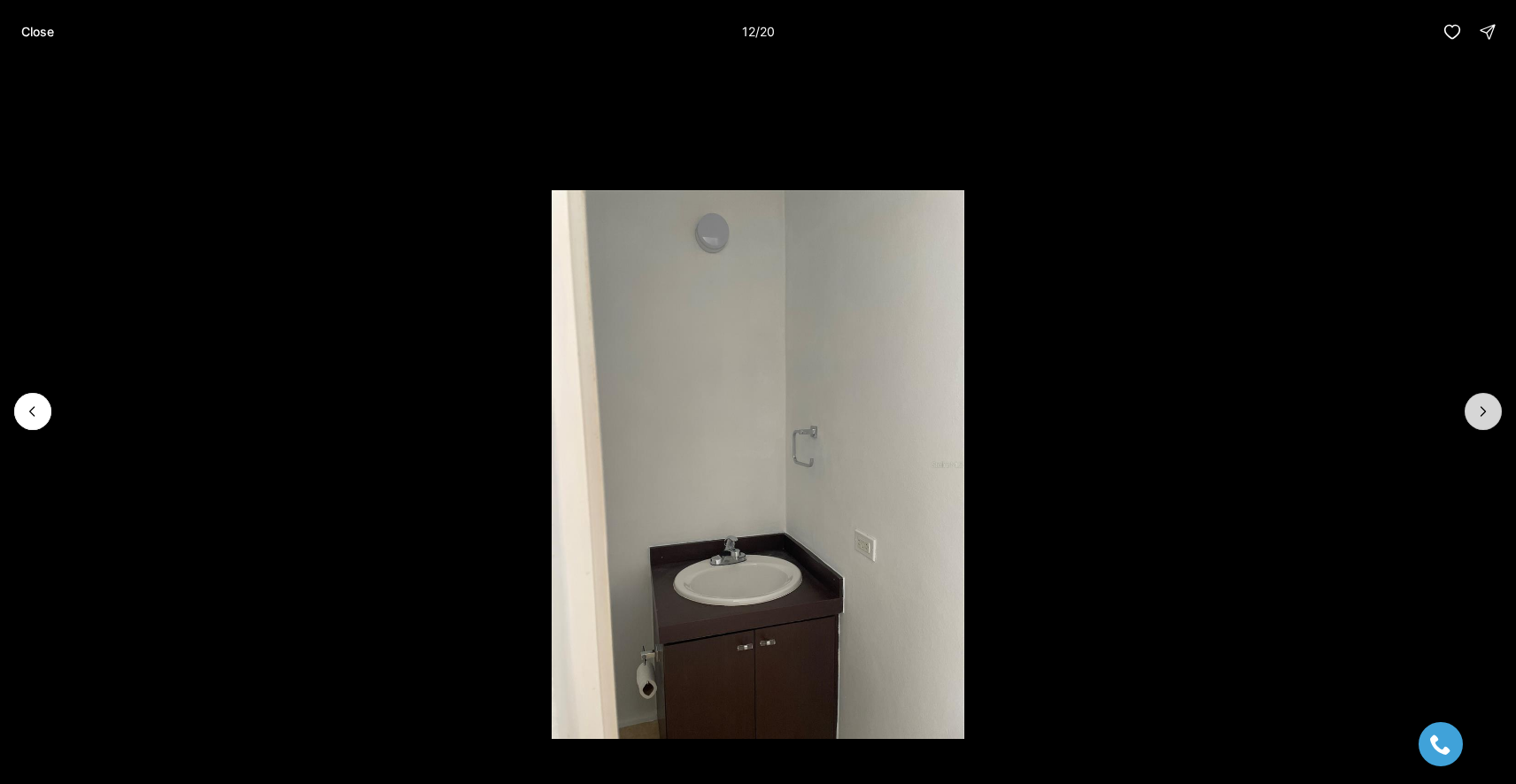
click at [1486, 403] on icon "Next slide" at bounding box center [1483, 411] width 18 height 18
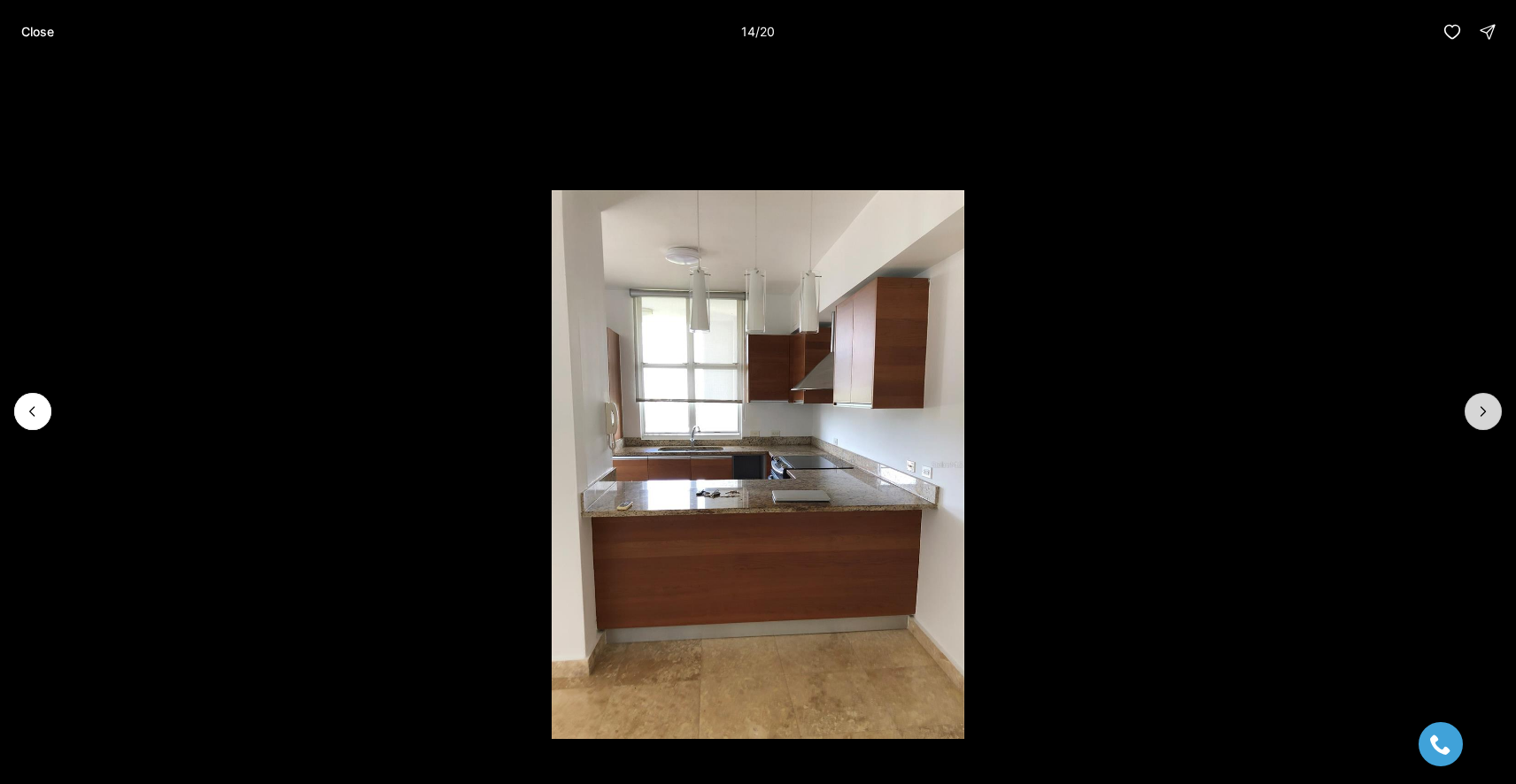
click at [1486, 403] on icon "Next slide" at bounding box center [1483, 411] width 18 height 18
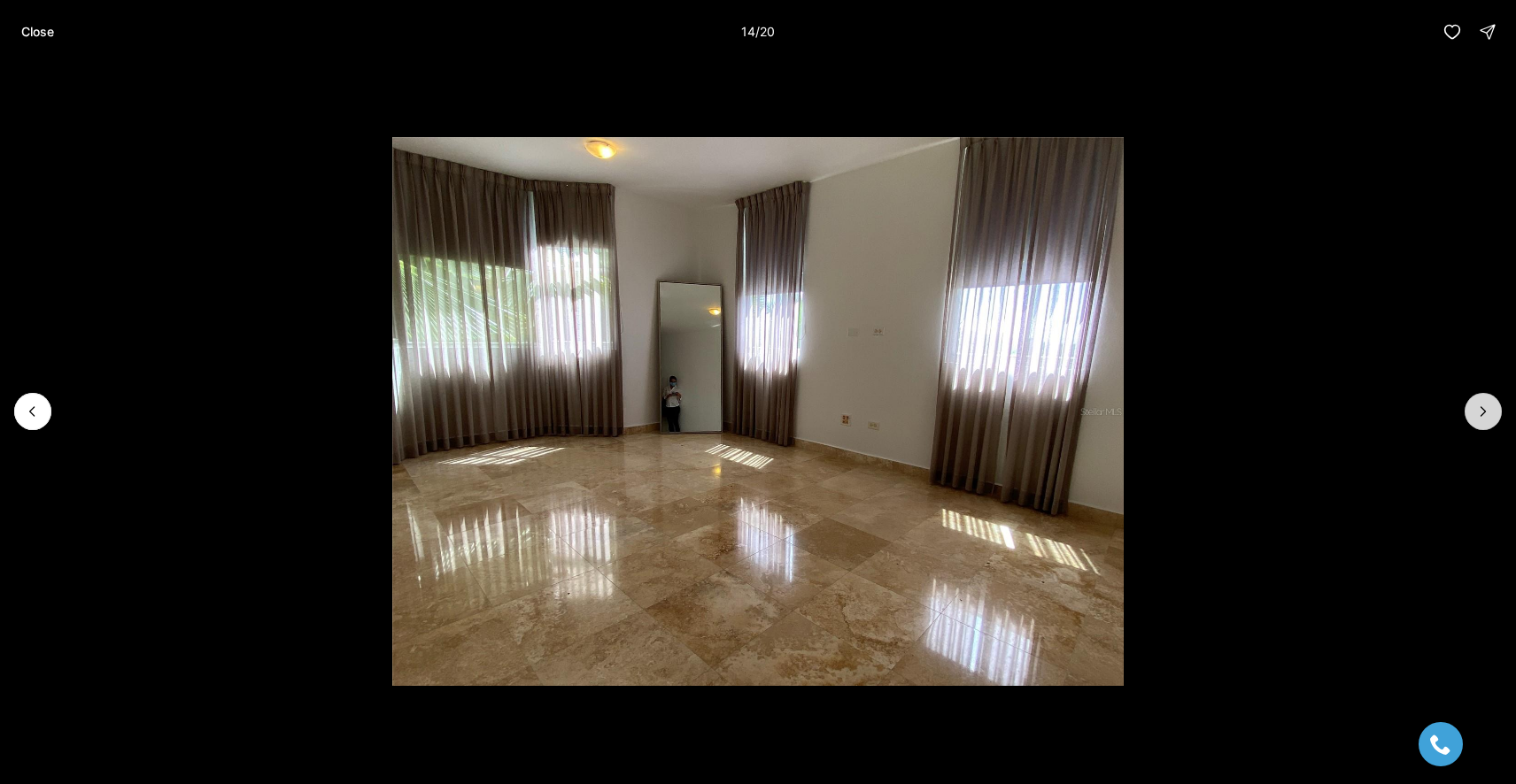
click at [1486, 403] on icon "Next slide" at bounding box center [1483, 411] width 18 height 18
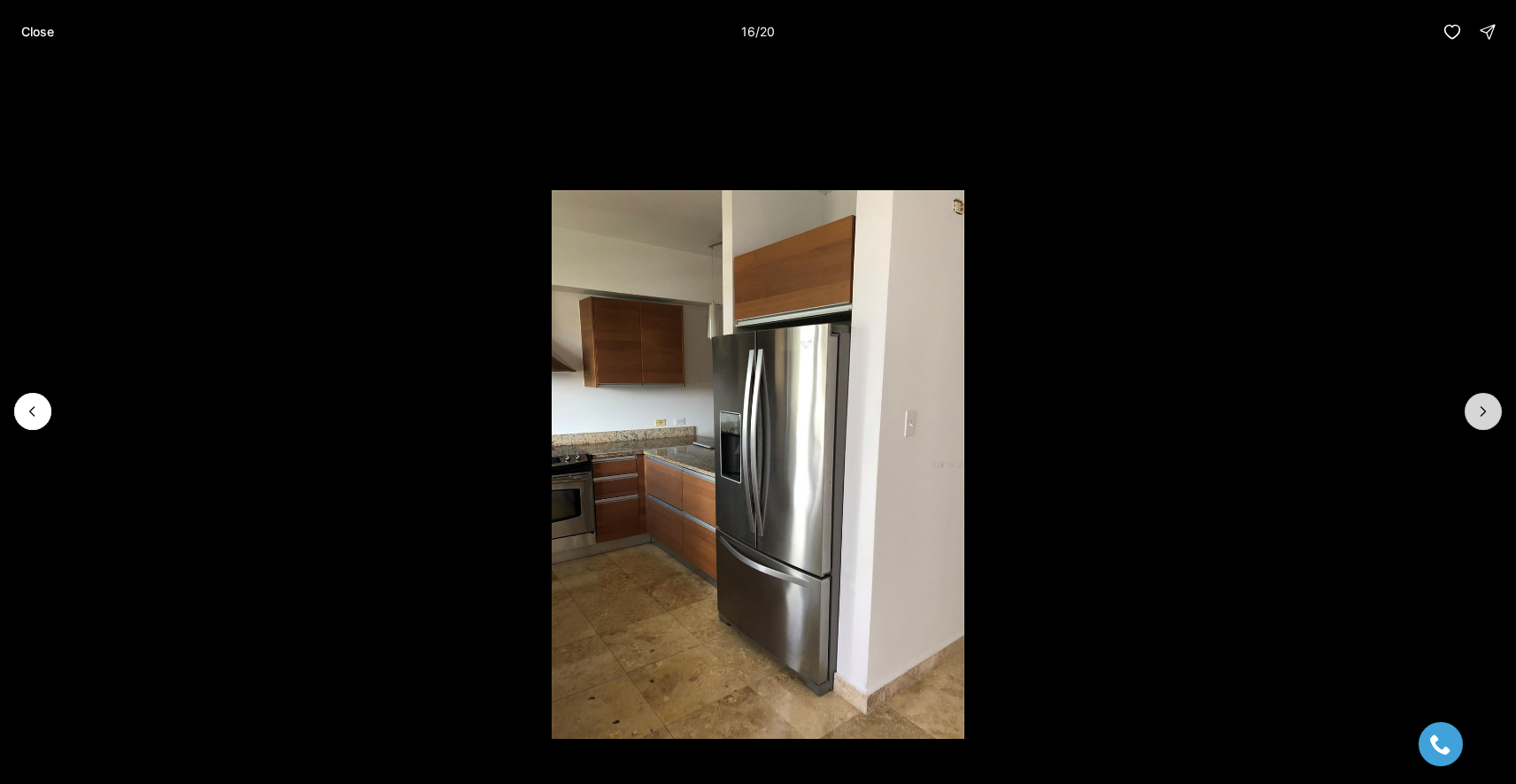
click at [1486, 403] on icon "Next slide" at bounding box center [1483, 411] width 18 height 18
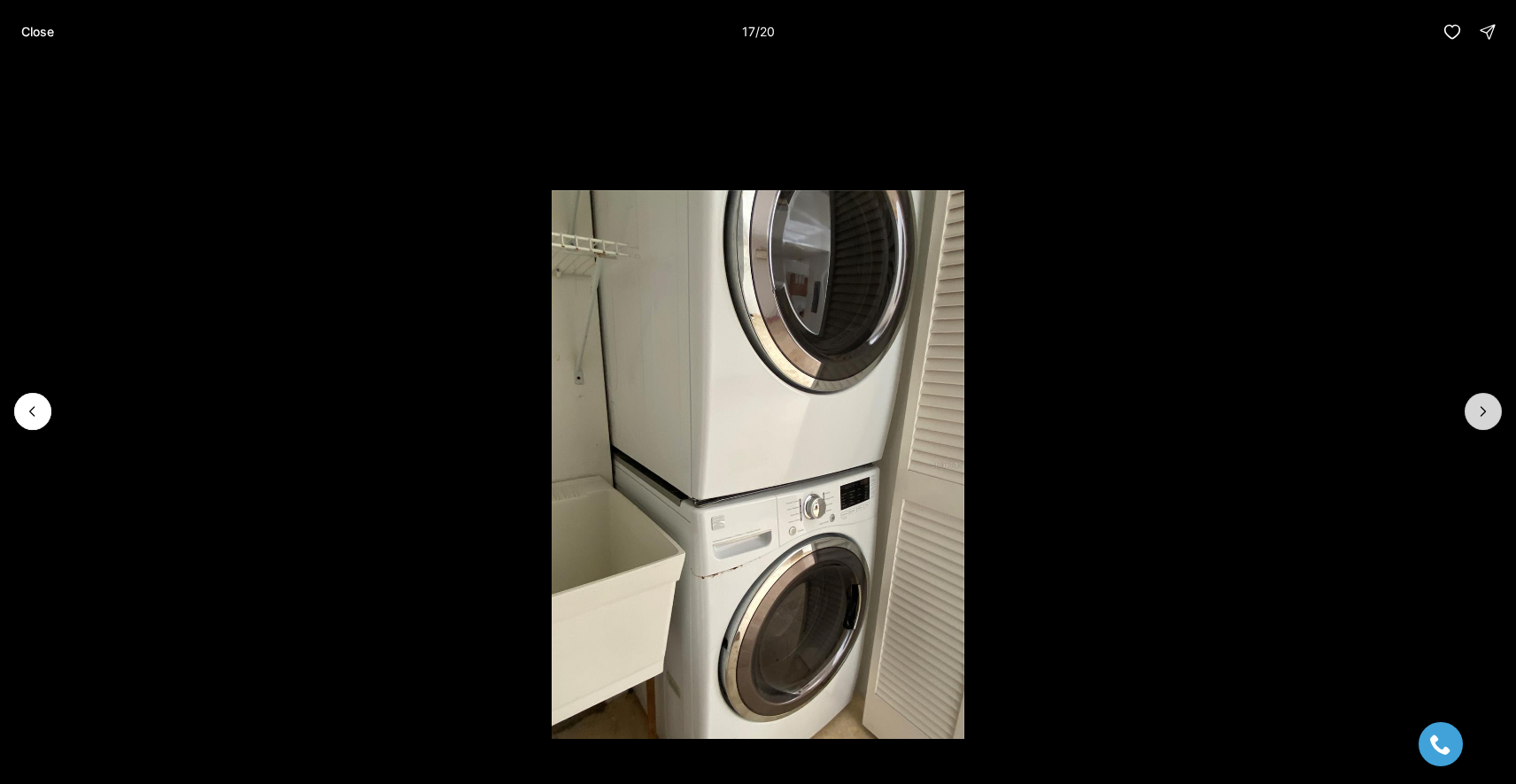
click at [1486, 403] on icon "Next slide" at bounding box center [1483, 411] width 18 height 18
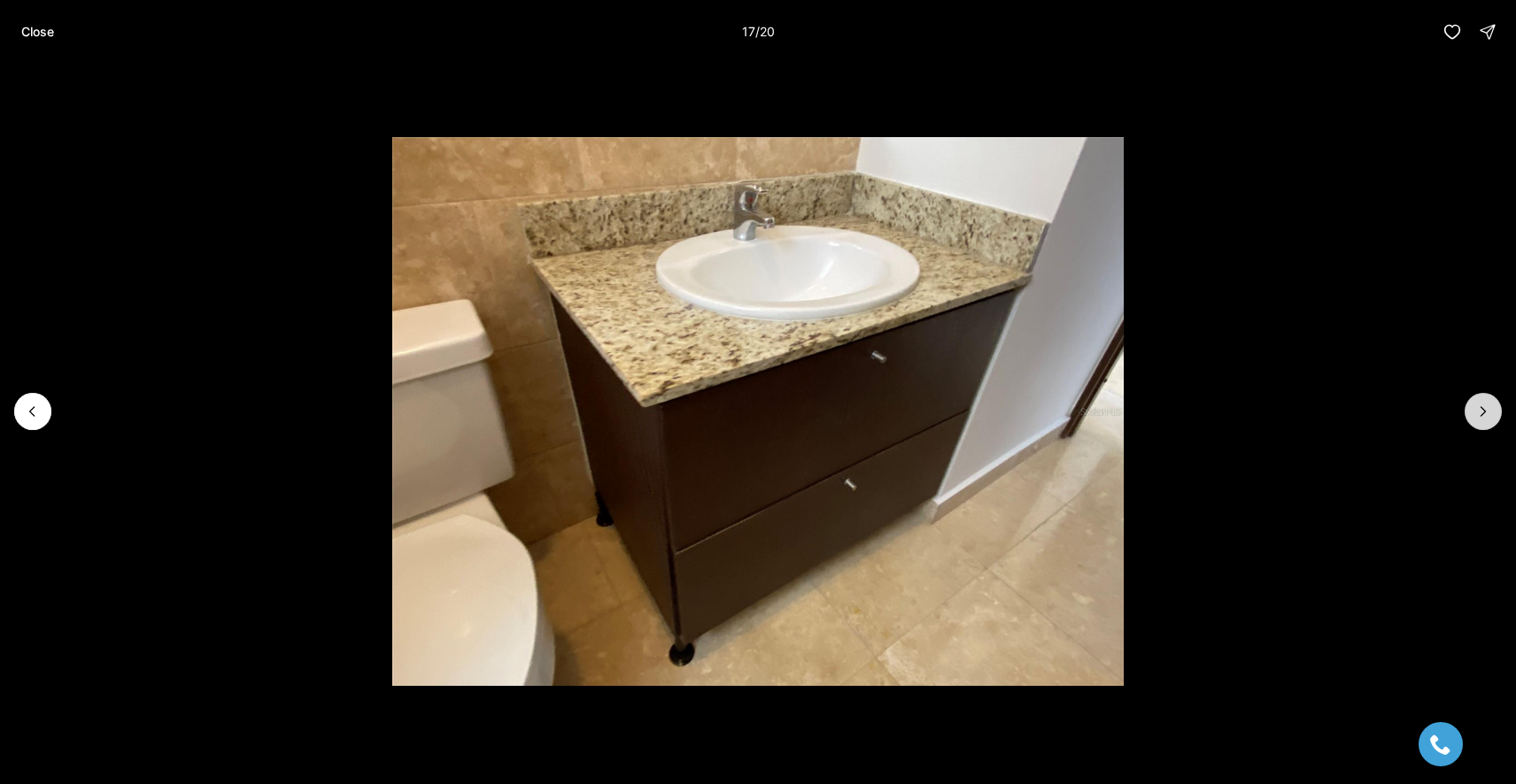
click at [1486, 403] on icon "Next slide" at bounding box center [1483, 411] width 18 height 18
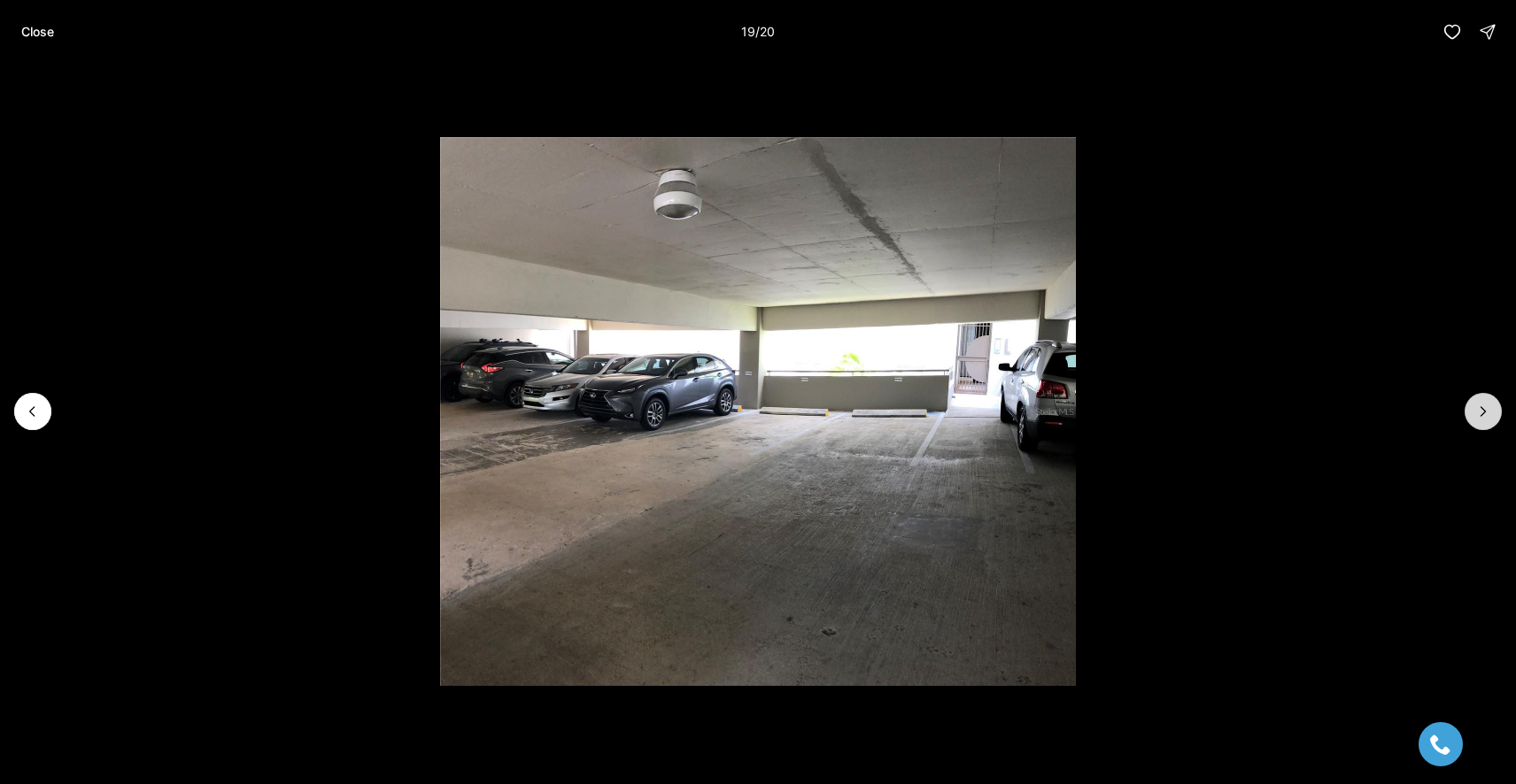
click at [1486, 403] on icon "Next slide" at bounding box center [1483, 411] width 18 height 18
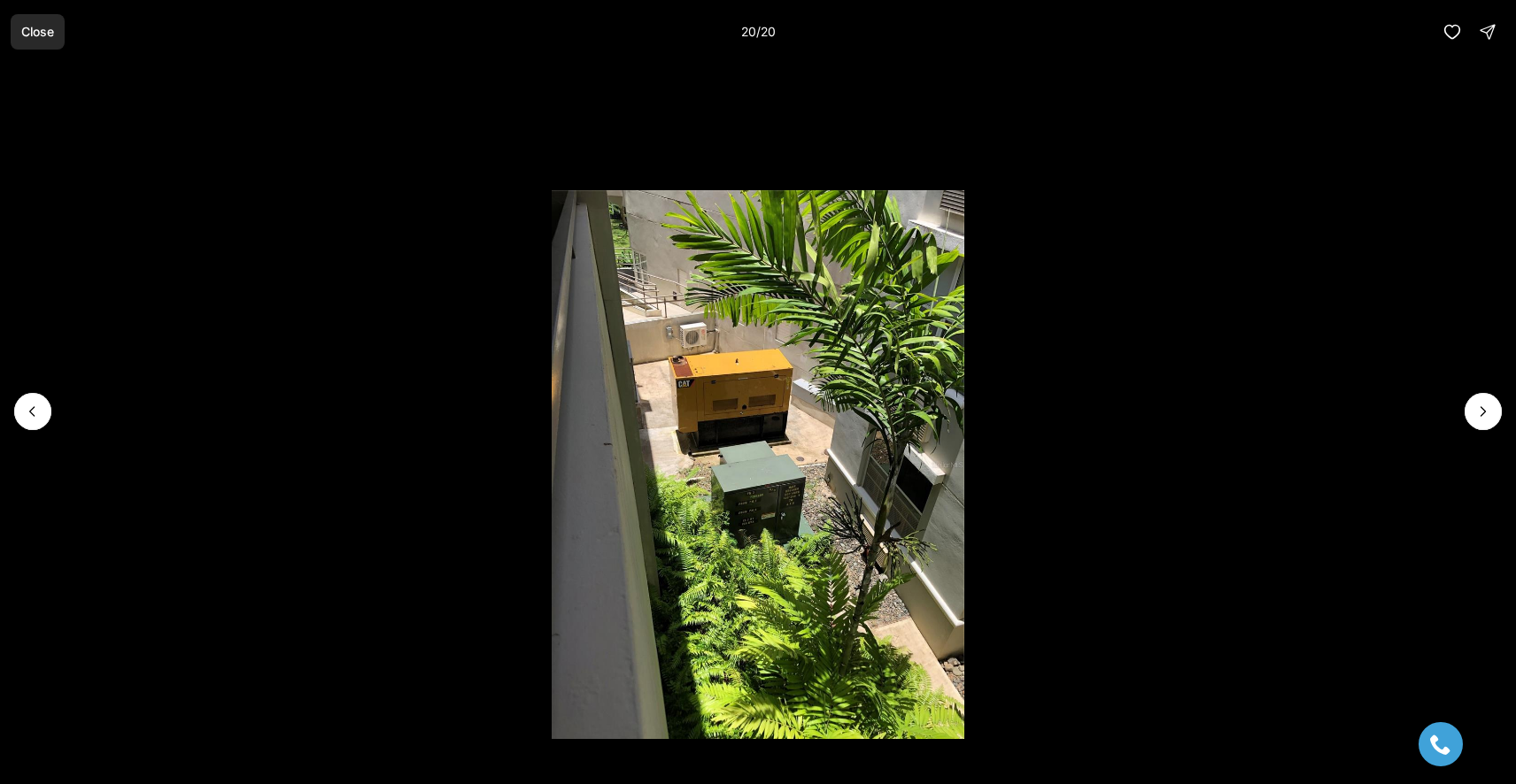
click at [33, 29] on p "Close" at bounding box center [37, 32] width 33 height 15
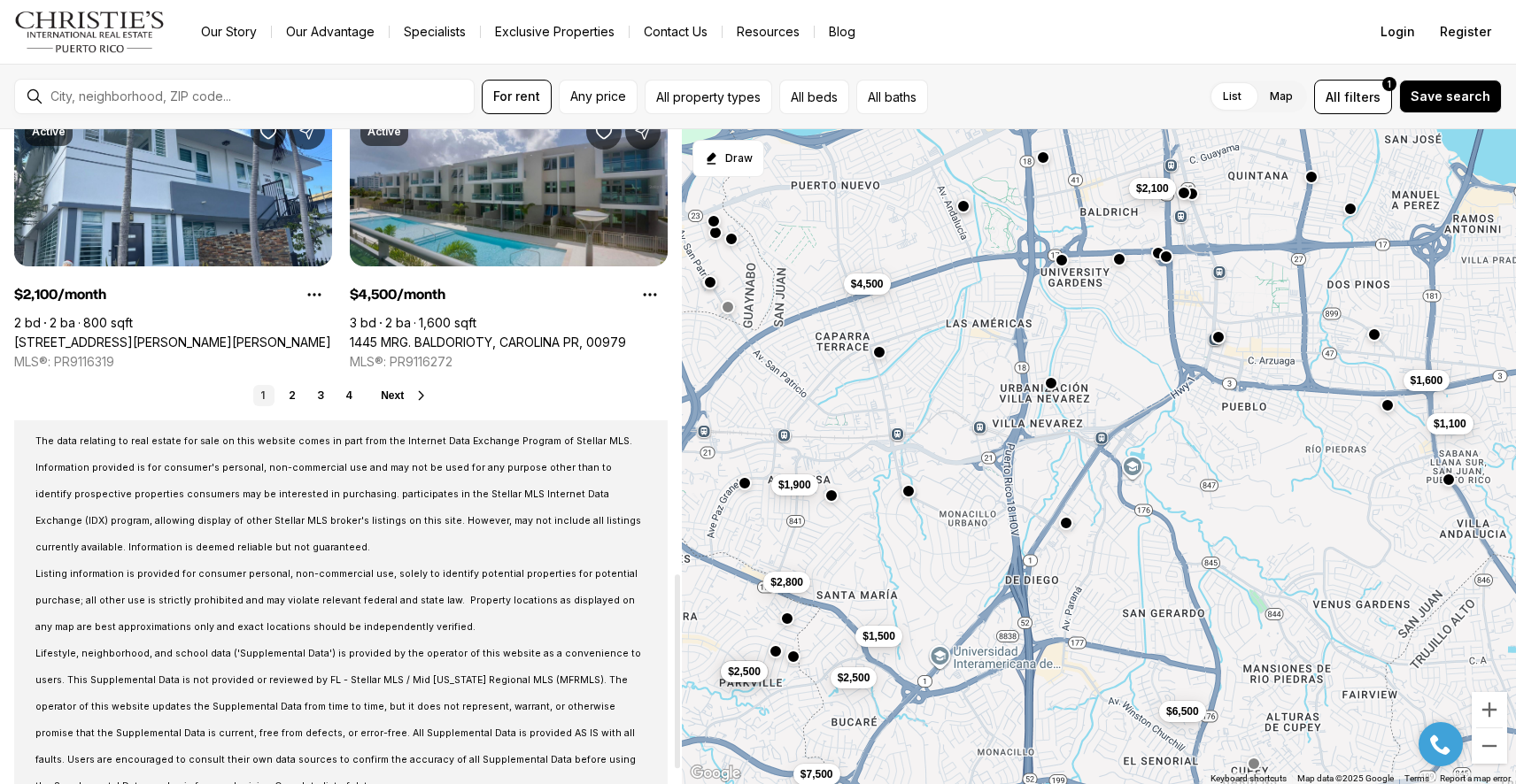
scroll to position [1548, 0]
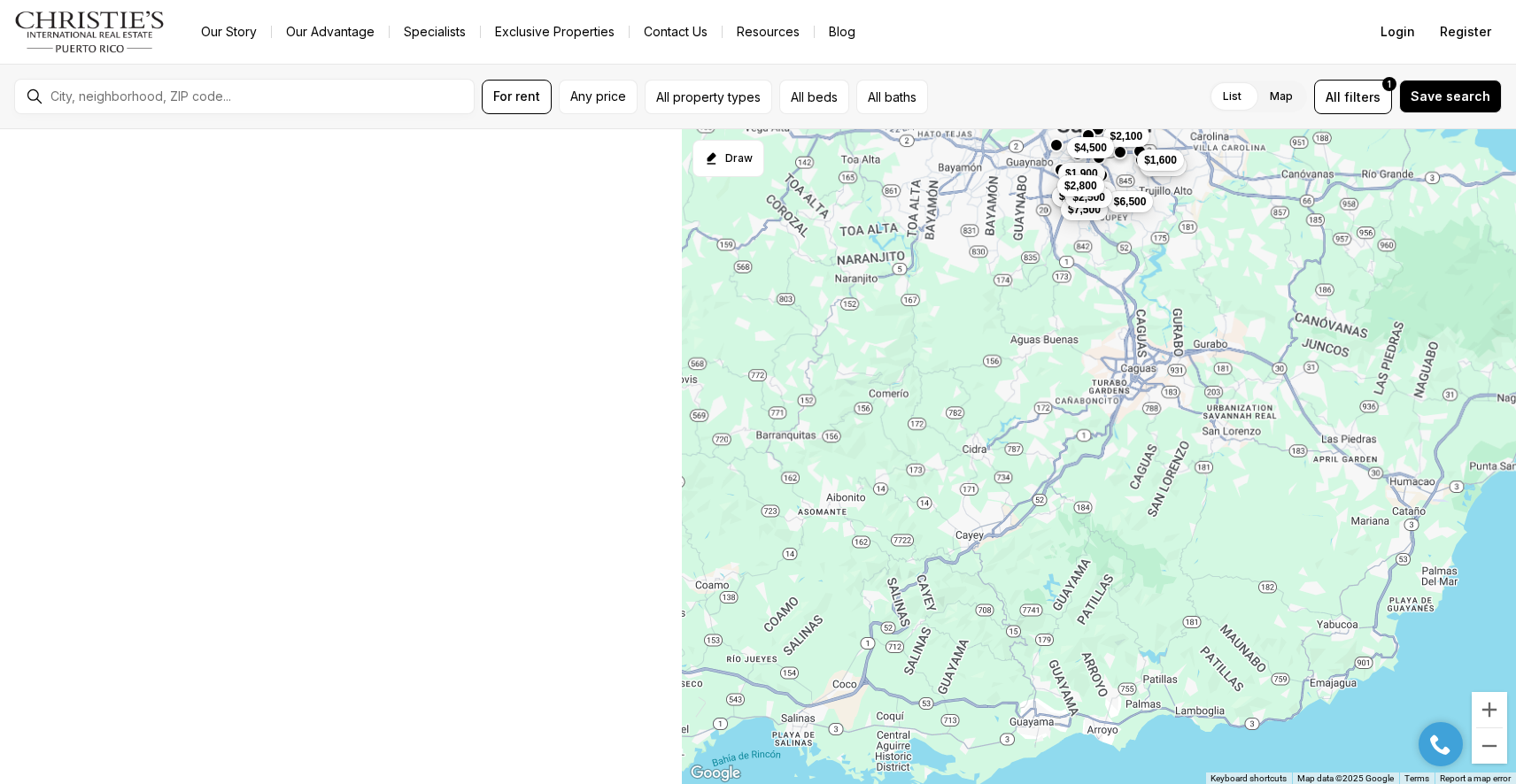
drag, startPoint x: 1053, startPoint y: 612, endPoint x: 1081, endPoint y: 232, distance: 381.0
click at [1082, 232] on div "$1,900 $1,100 $1,500 $3,000 $2,500 $7,500 $1,600 $6,500 $2,500 $2,800 $2,100 $4…" at bounding box center [1099, 458] width 834 height 656
